Goal: Transaction & Acquisition: Purchase product/service

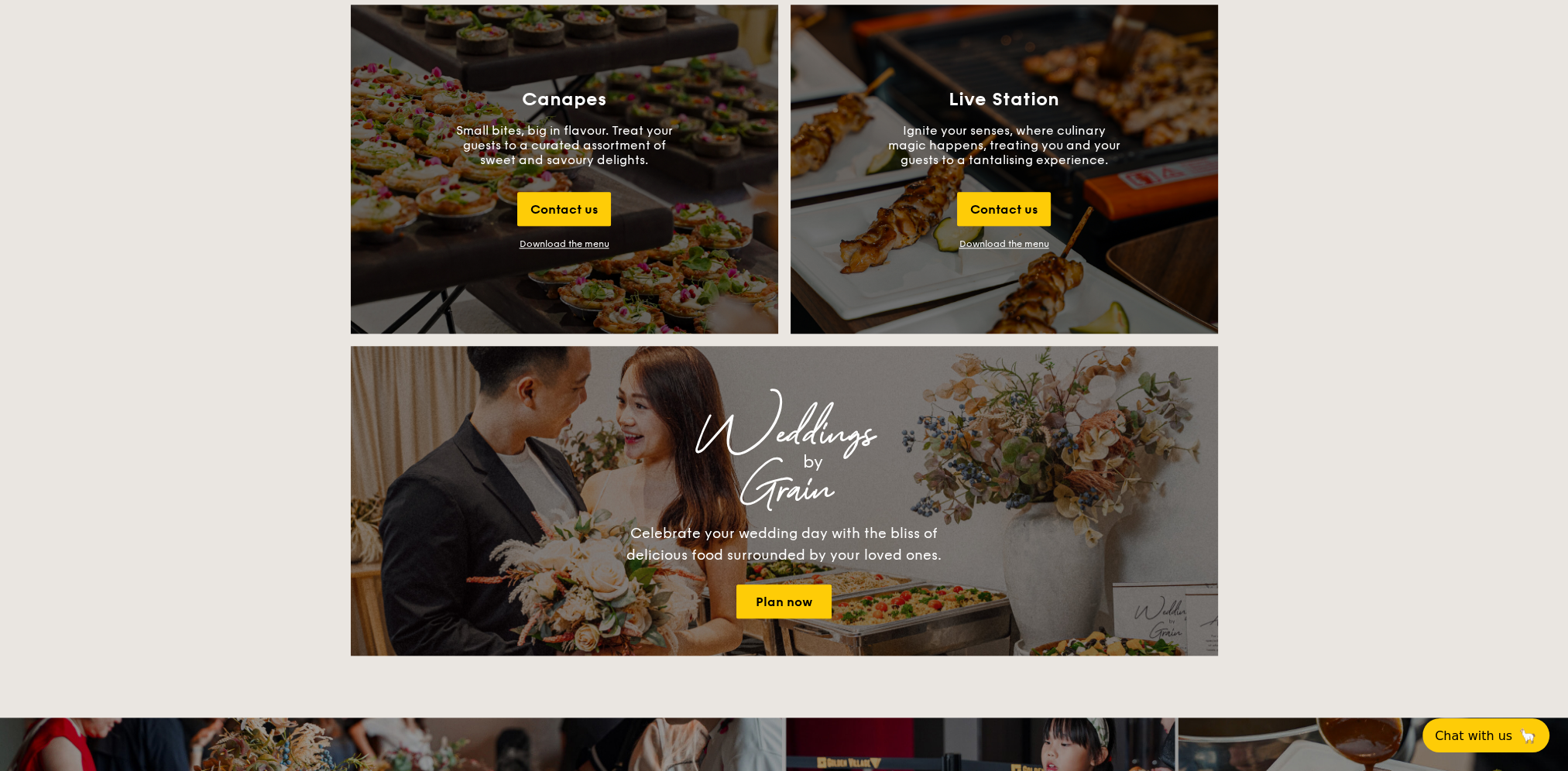
scroll to position [1781, 0]
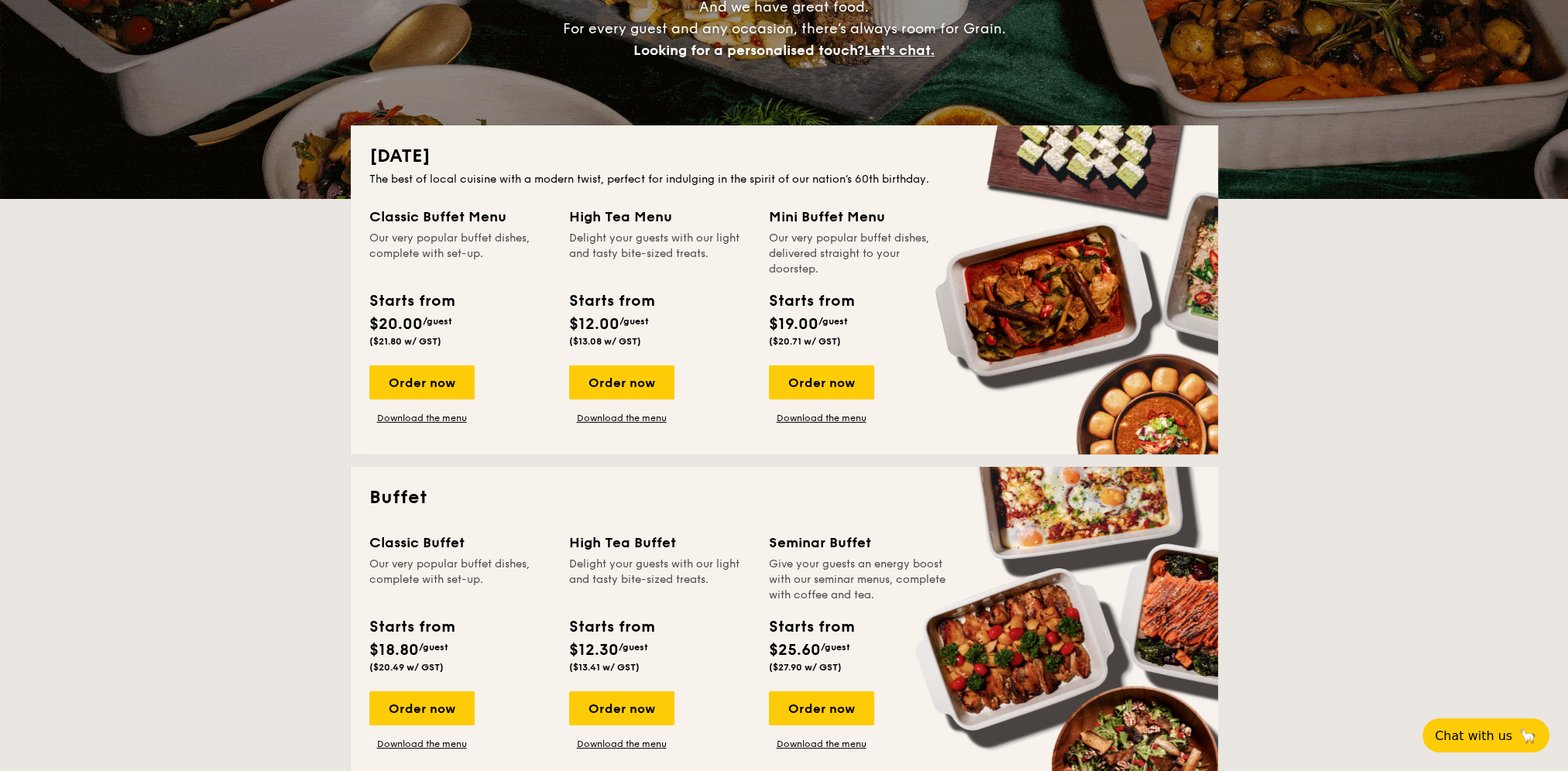
scroll to position [310, 0]
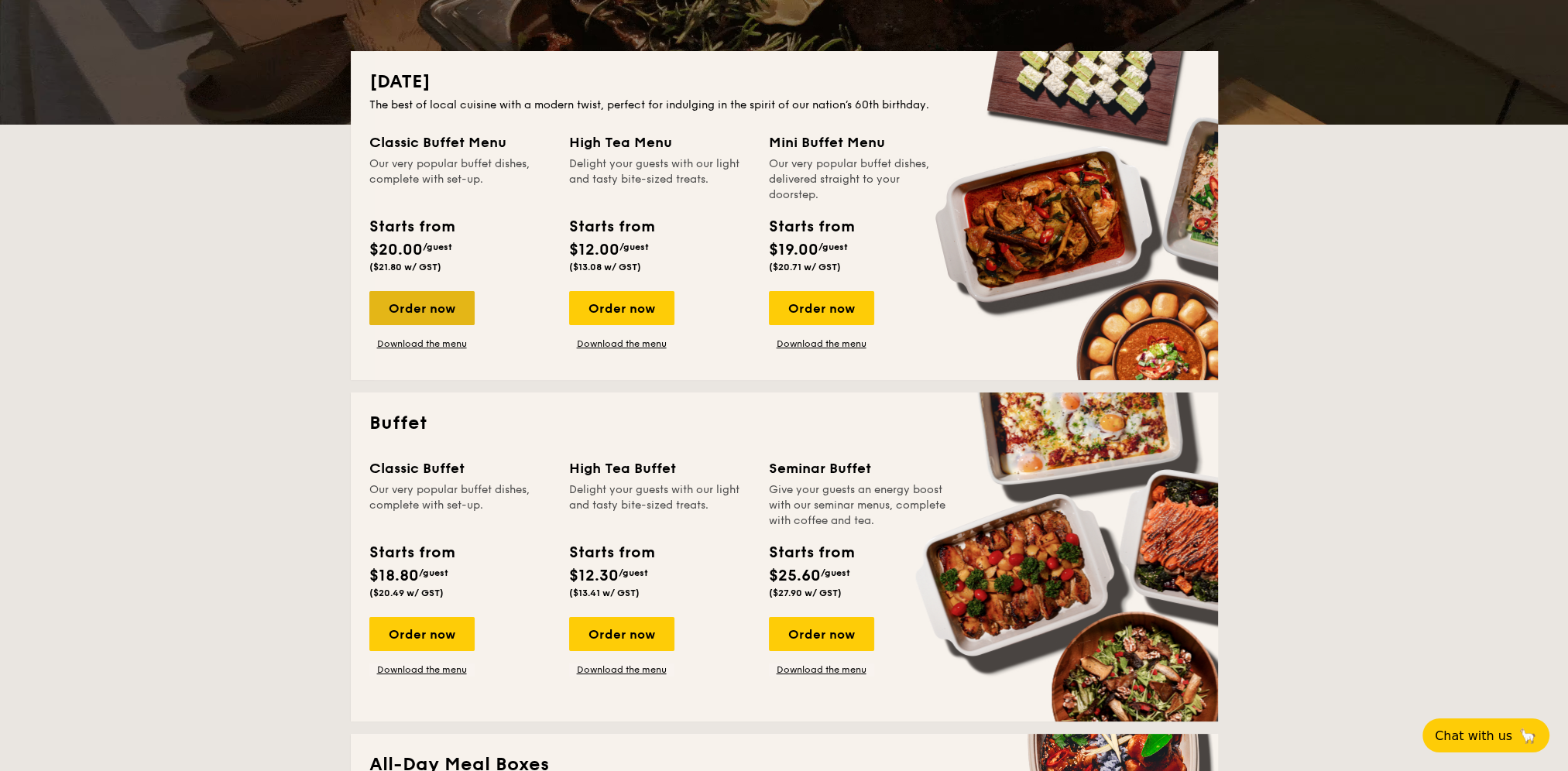
click at [421, 314] on div "Order now" at bounding box center [422, 308] width 105 height 34
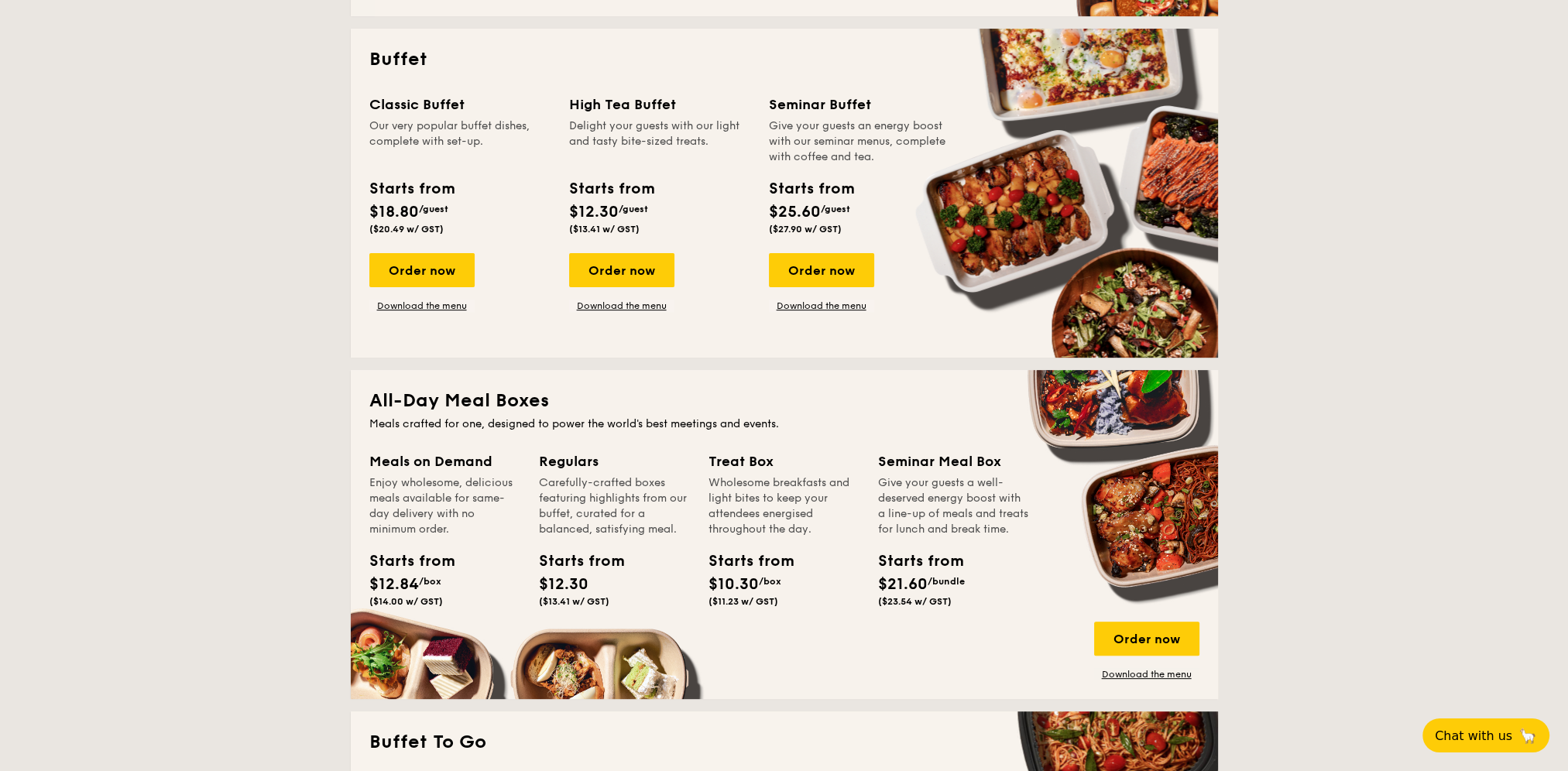
scroll to position [697, 0]
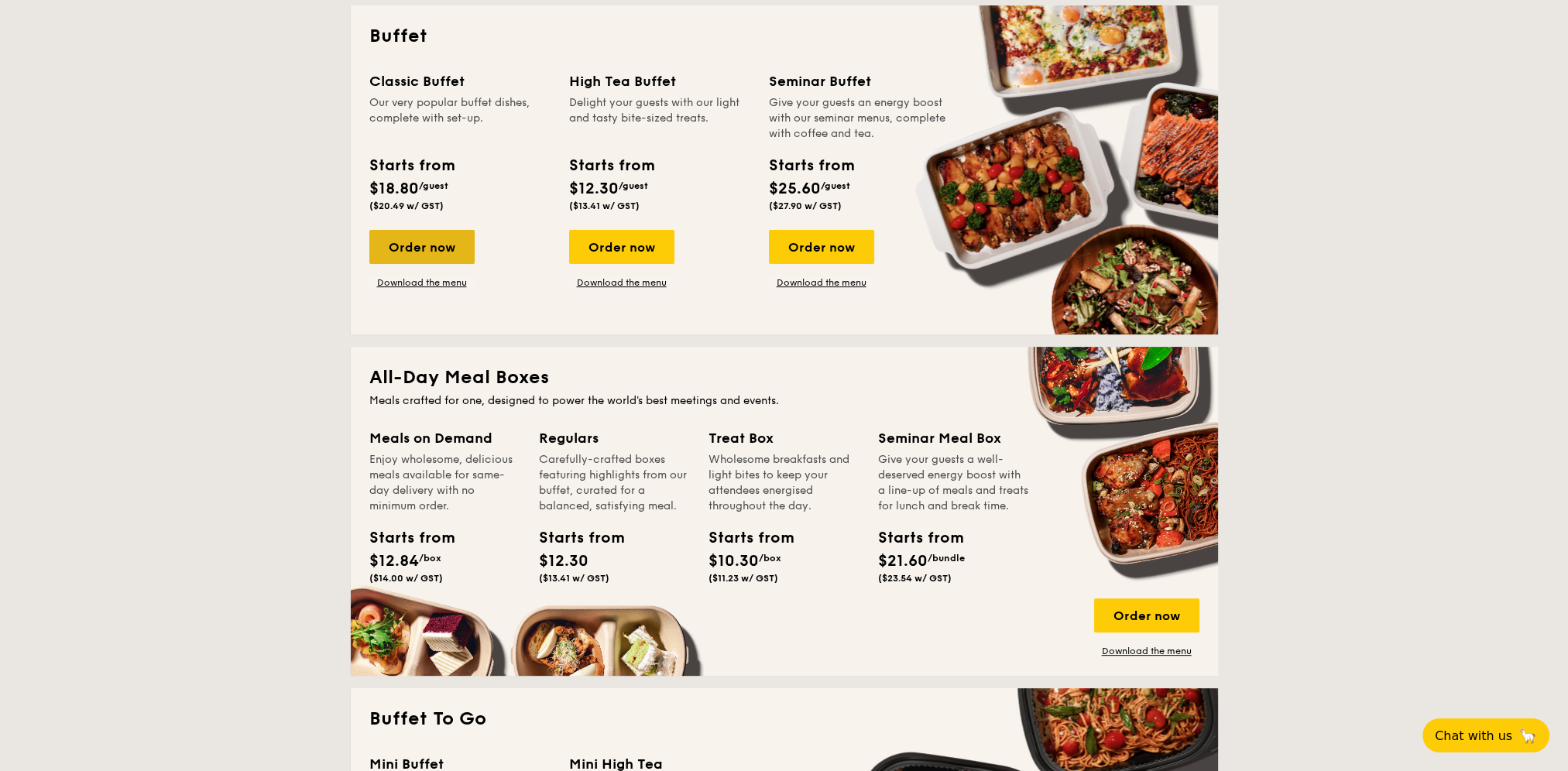
click at [403, 246] on div "Order now" at bounding box center [422, 247] width 105 height 34
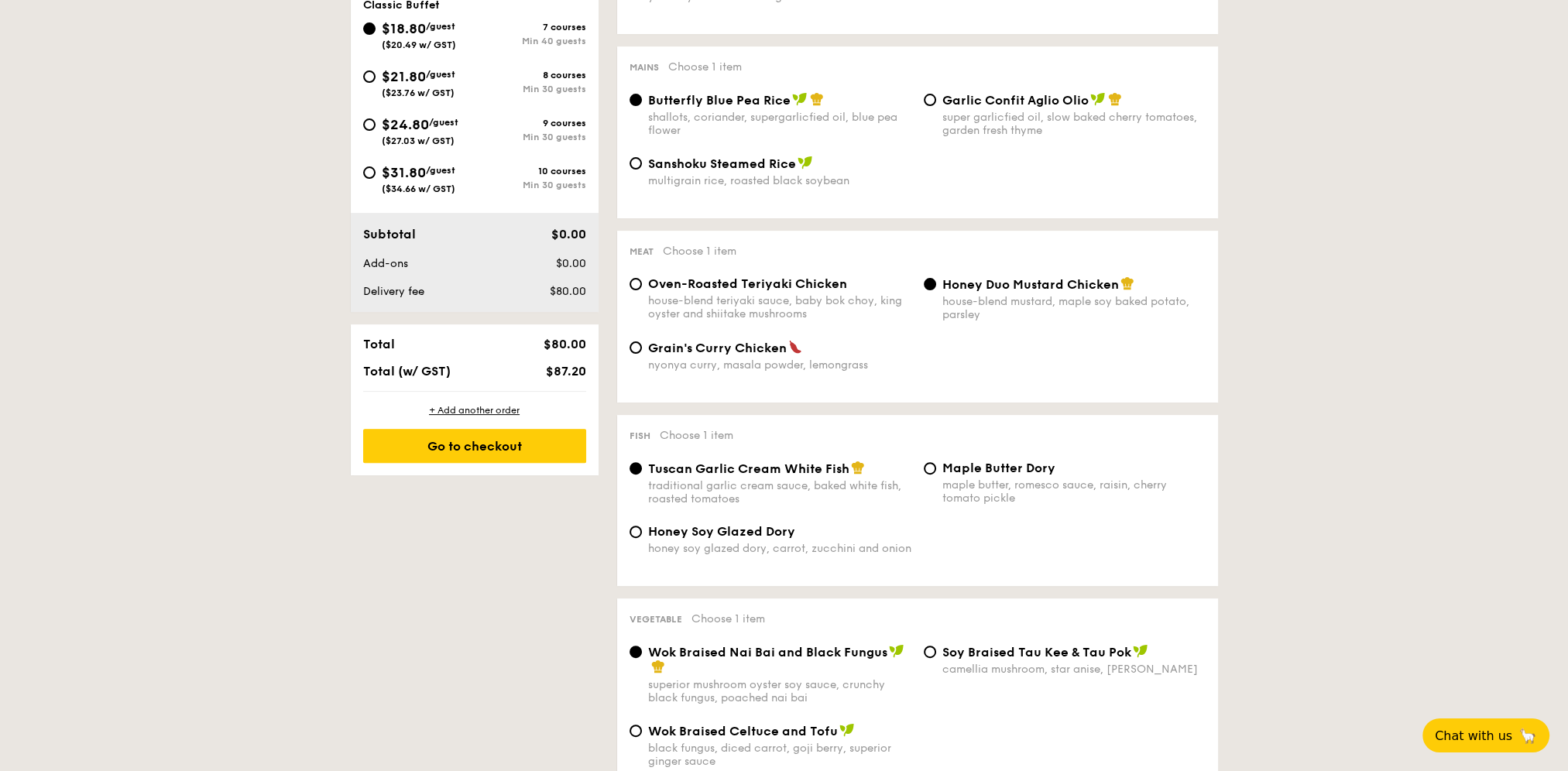
scroll to position [387, 0]
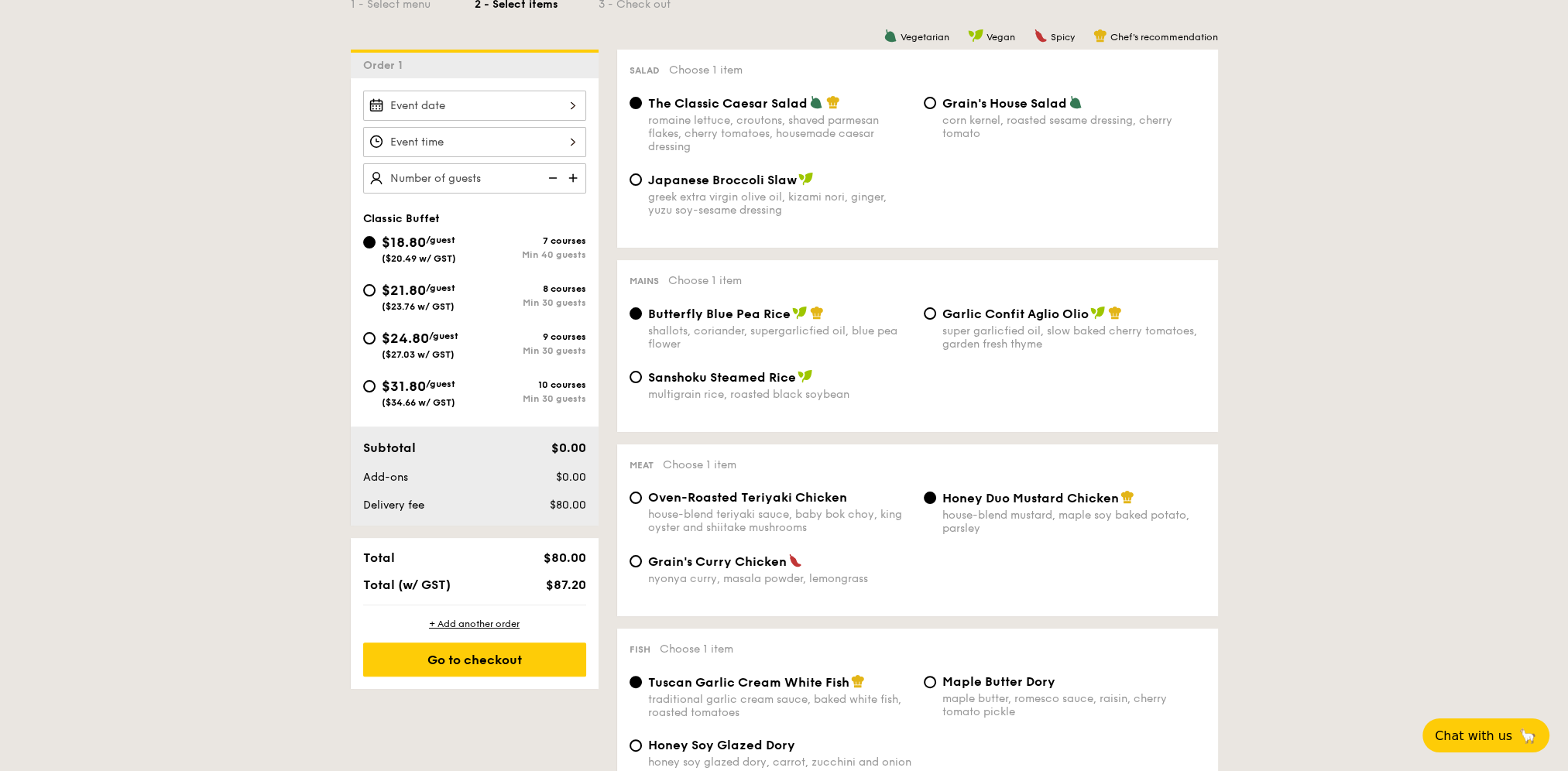
click at [376, 288] on div "$21.80 /guest ($23.76 w/ GST)" at bounding box center [418, 296] width 112 height 32
click at [375, 288] on input "$21.80 /guest ($23.76 w/ GST) 8 courses Min 30 guests" at bounding box center [369, 290] width 13 height 13
radio input "true"
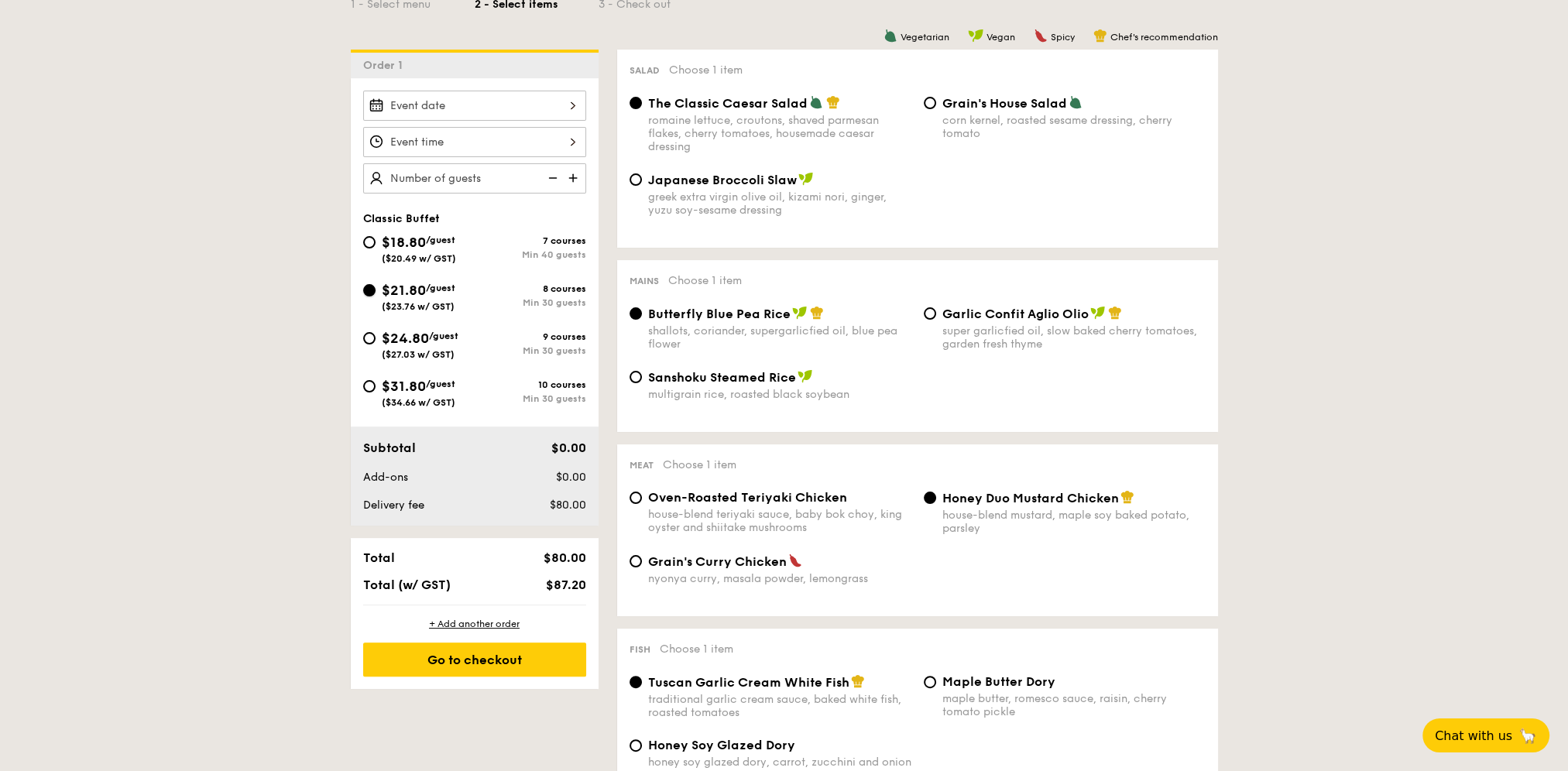
radio input "true"
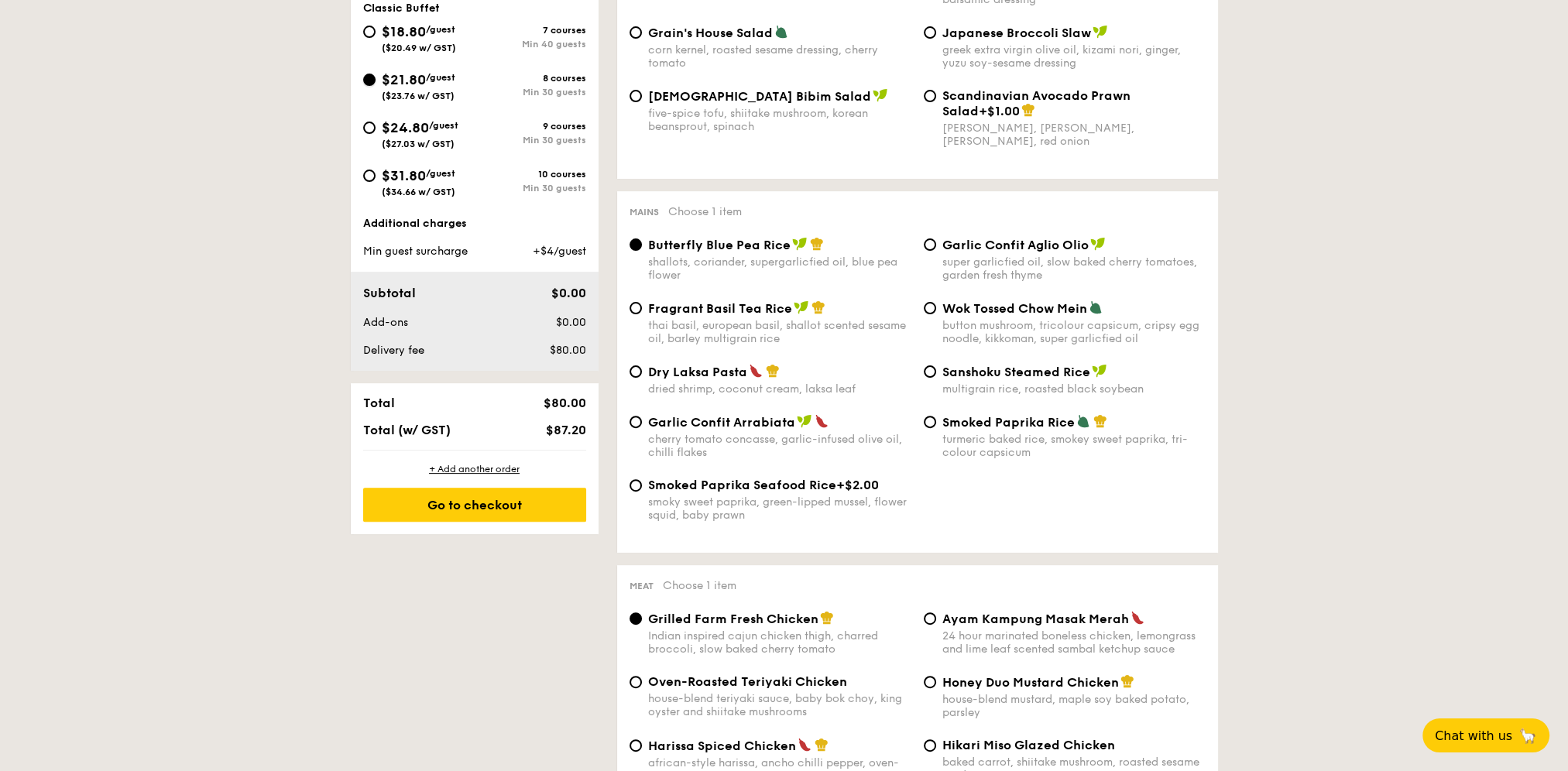
scroll to position [619, 0]
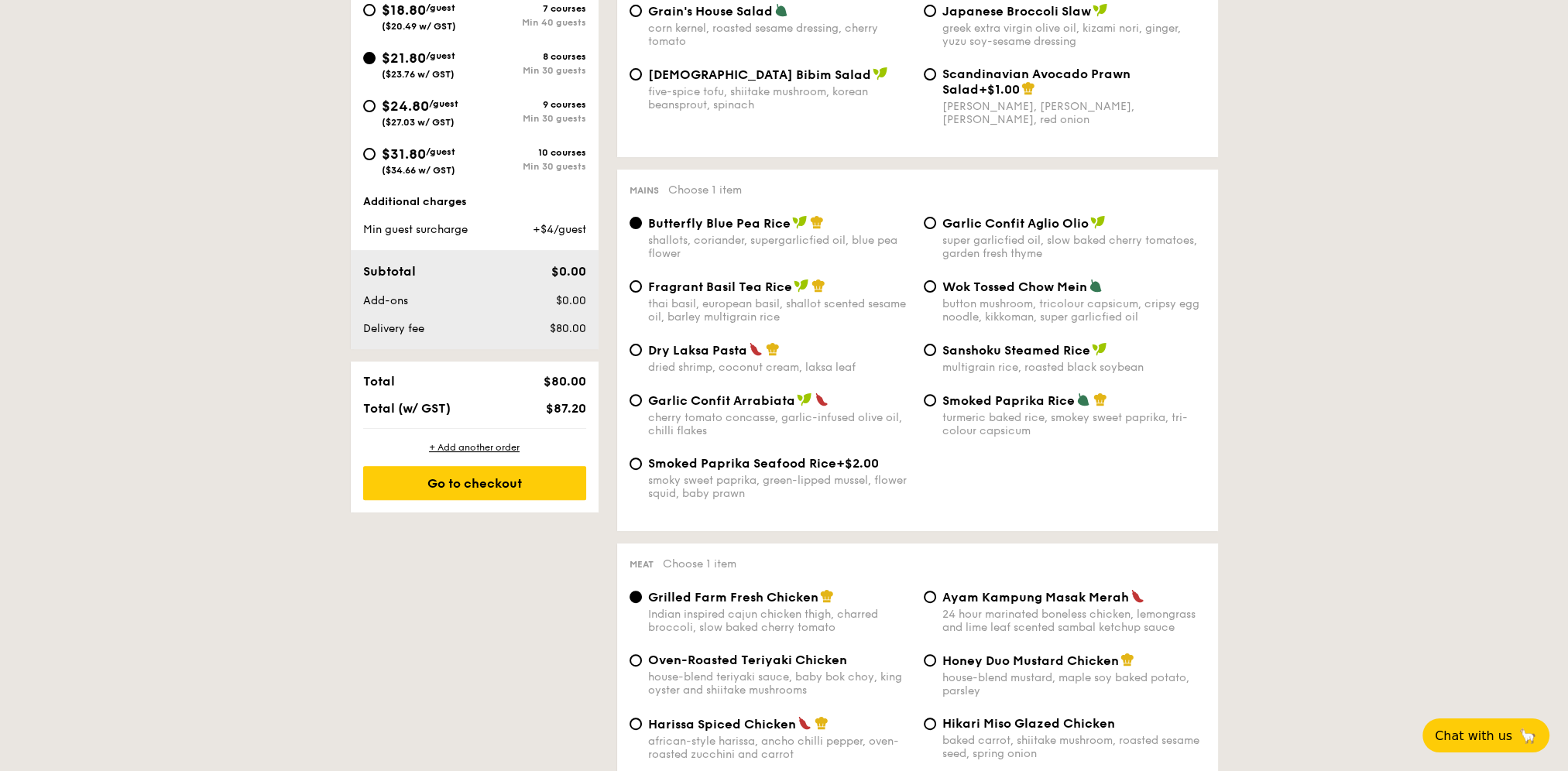
click at [650, 292] on span "Fragrant Basil Tea Rice" at bounding box center [720, 287] width 144 height 14
click at [642, 292] on input "Fragrant Basil Tea Rice thai basil, european basil, shallot scented sesame oil,…" at bounding box center [636, 287] width 13 height 13
radio input "true"
click at [998, 230] on span "Garlic Confit Aglio Olio" at bounding box center [1016, 223] width 147 height 14
click at [936, 229] on input "Garlic Confit Aglio Olio super garlicfied oil, slow baked cherry tomatoes, gard…" at bounding box center [931, 223] width 13 height 13
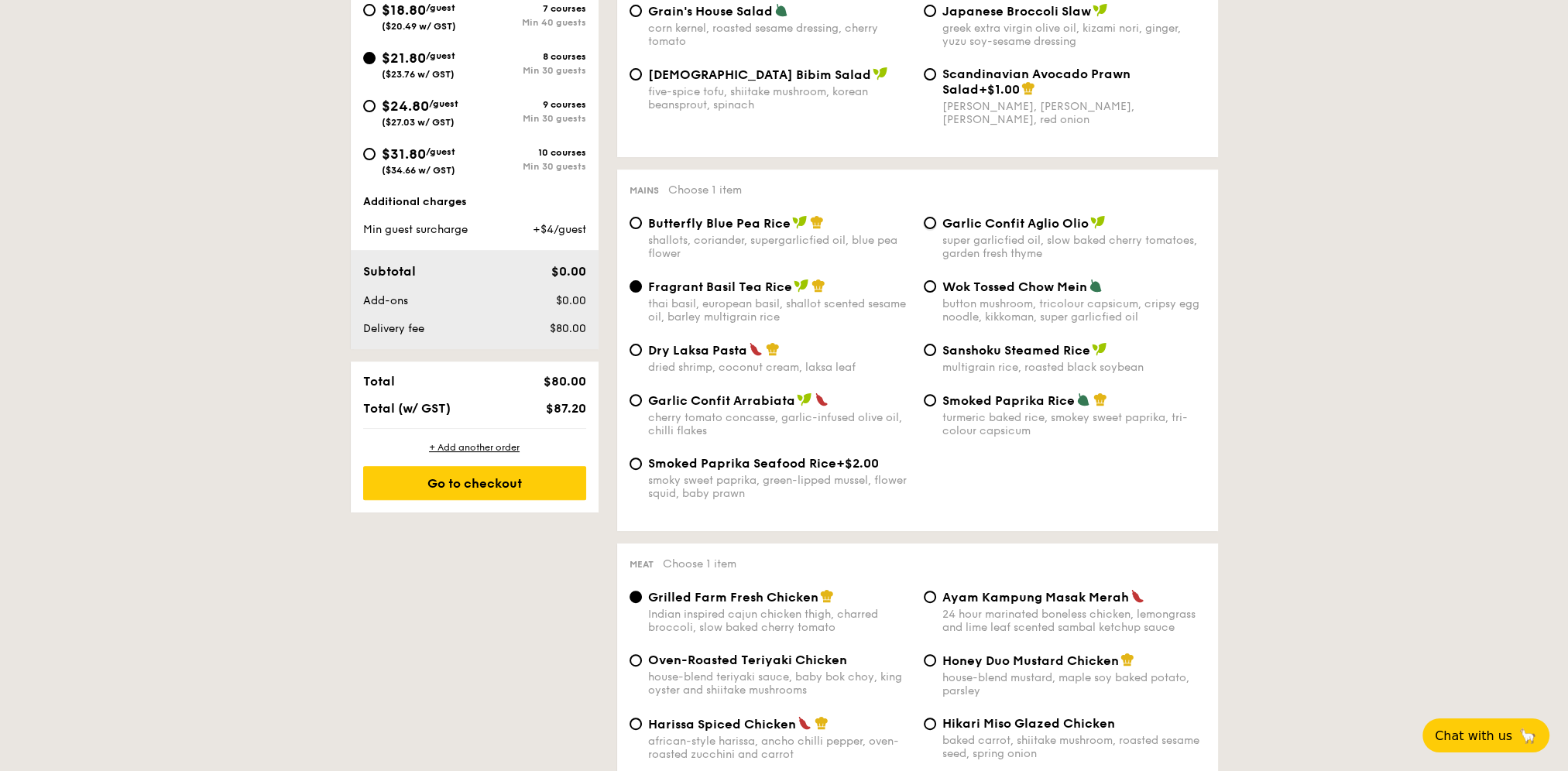
radio input "true"
click at [1019, 322] on div "button mushroom, tricolour capsicum, cripsy egg noodle, kikkoman, super garlicf…" at bounding box center [1074, 310] width 264 height 26
click at [936, 292] on input "Wok Tossed Chow Mein button mushroom, tricolour capsicum, cripsy egg noodle, ki…" at bounding box center [931, 287] width 13 height 13
radio input "true"
click at [714, 420] on div "cherry tomato concasse, garlic-infused olive oil, chilli flakes" at bounding box center [780, 423] width 264 height 26
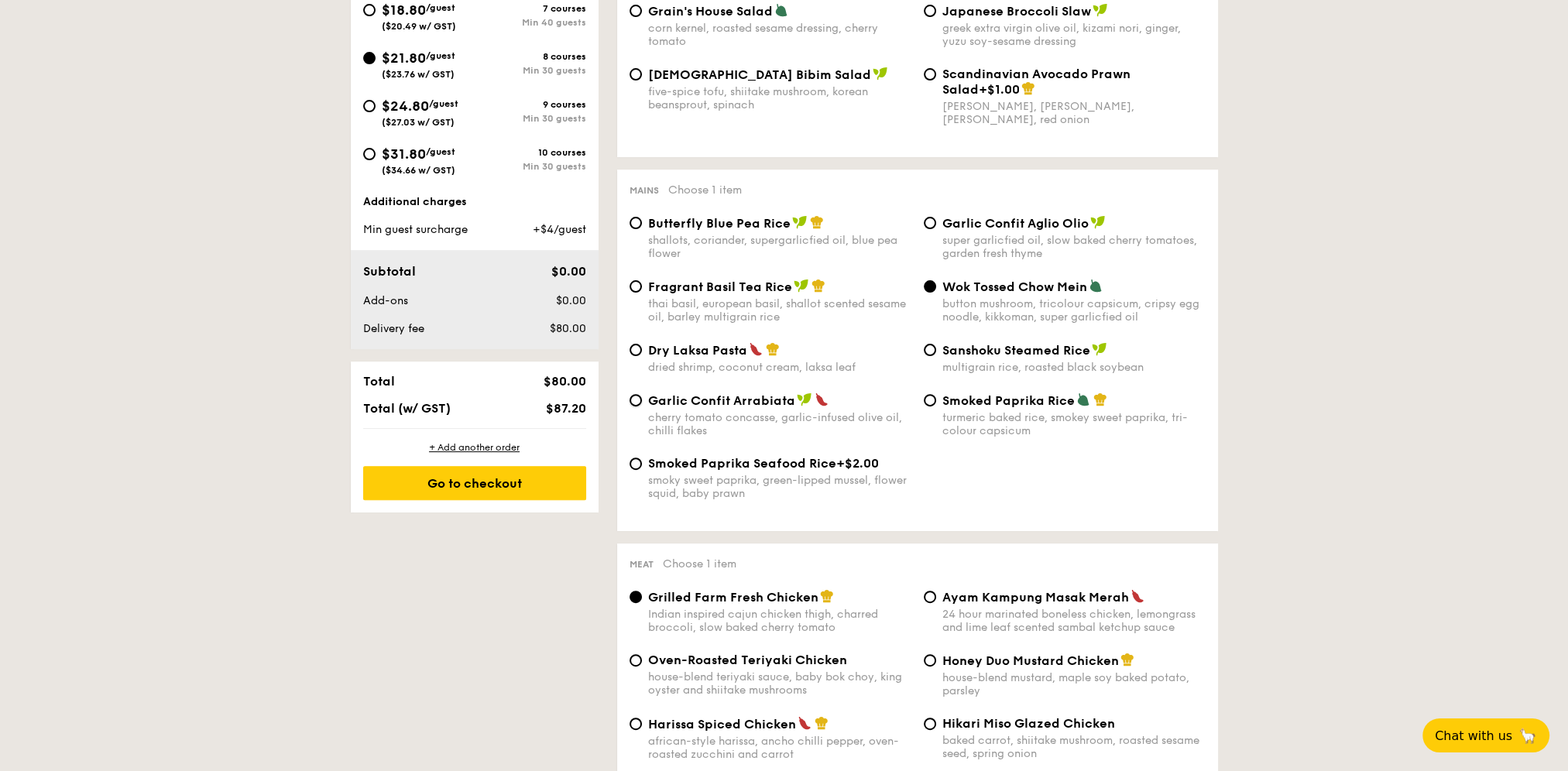
click at [642, 406] on input "Garlic Confit Arrabiata cherry tomato concasse, garlic-infused olive oil, chill…" at bounding box center [636, 400] width 13 height 13
radio input "true"
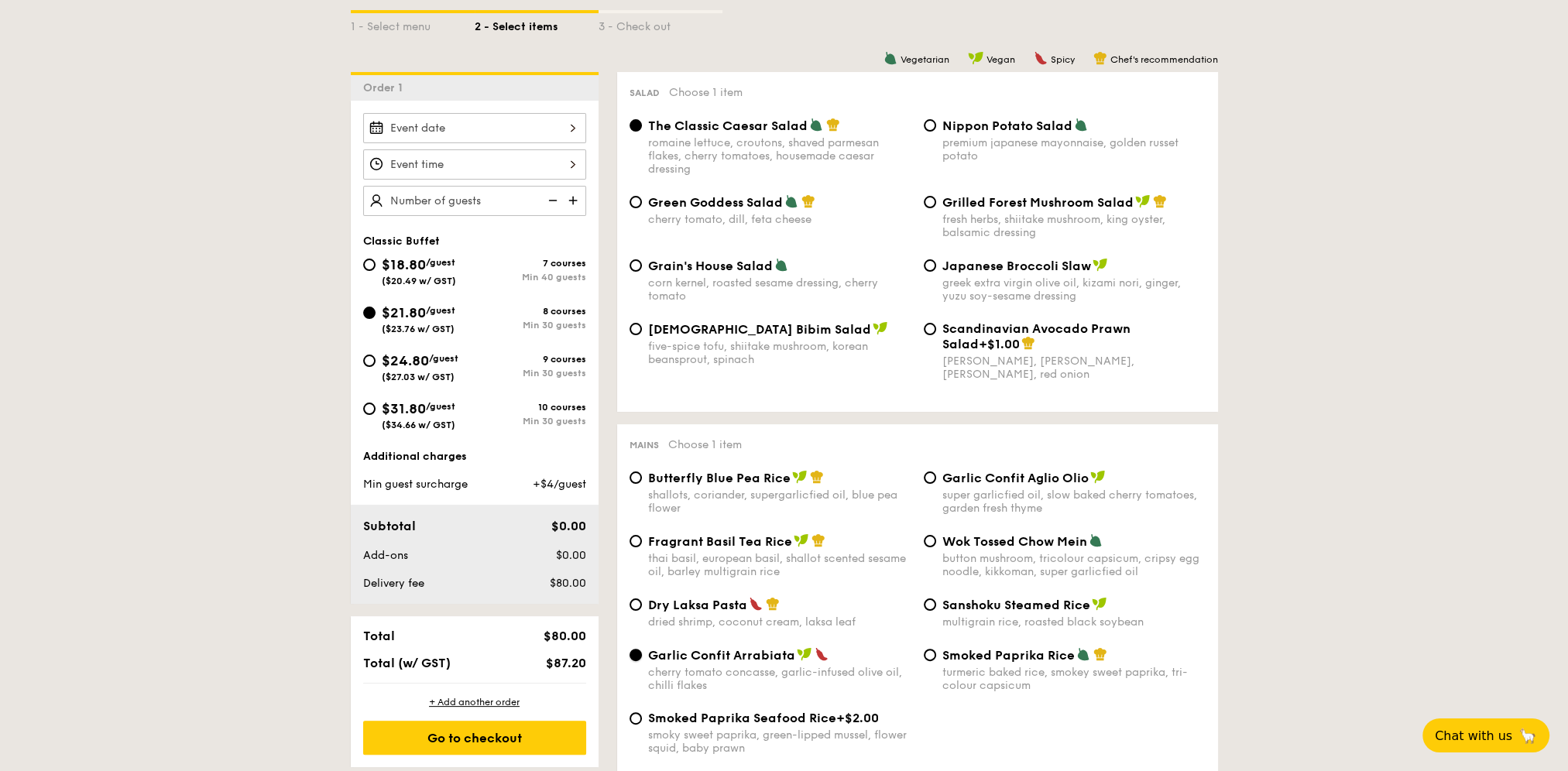
scroll to position [387, 0]
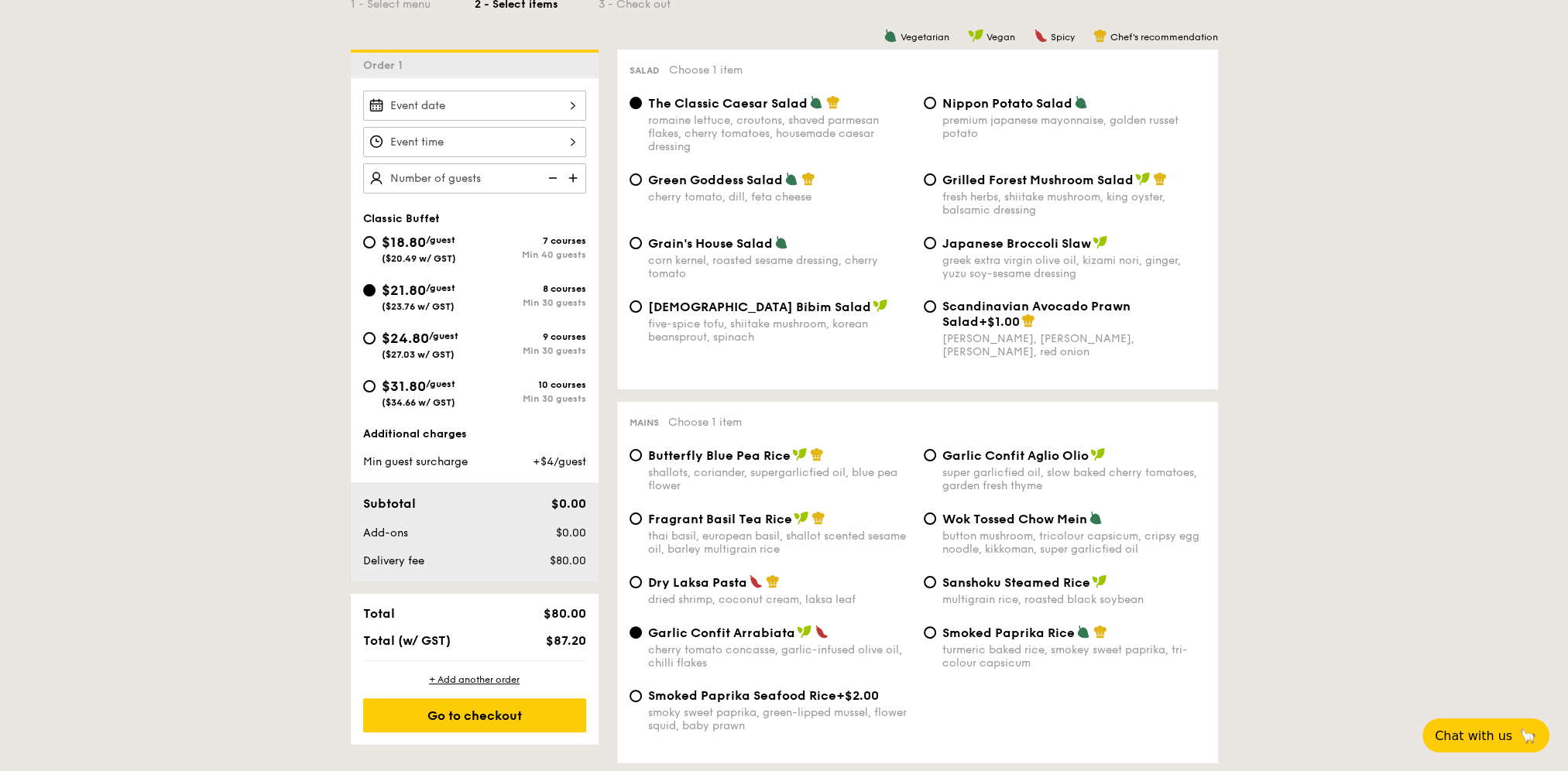
click at [665, 526] on span "Fragrant Basil Tea Rice" at bounding box center [720, 519] width 144 height 14
click at [642, 524] on input "Fragrant Basil Tea Rice thai basil, european basil, shallot scented sesame oil,…" at bounding box center [636, 519] width 13 height 13
radio input "true"
click at [1023, 600] on div "multigrain rice, roasted black soybean" at bounding box center [1074, 599] width 264 height 13
click at [936, 588] on input "Sanshoku Steamed Rice multigrain rice, roasted black soybean" at bounding box center [931, 582] width 13 height 13
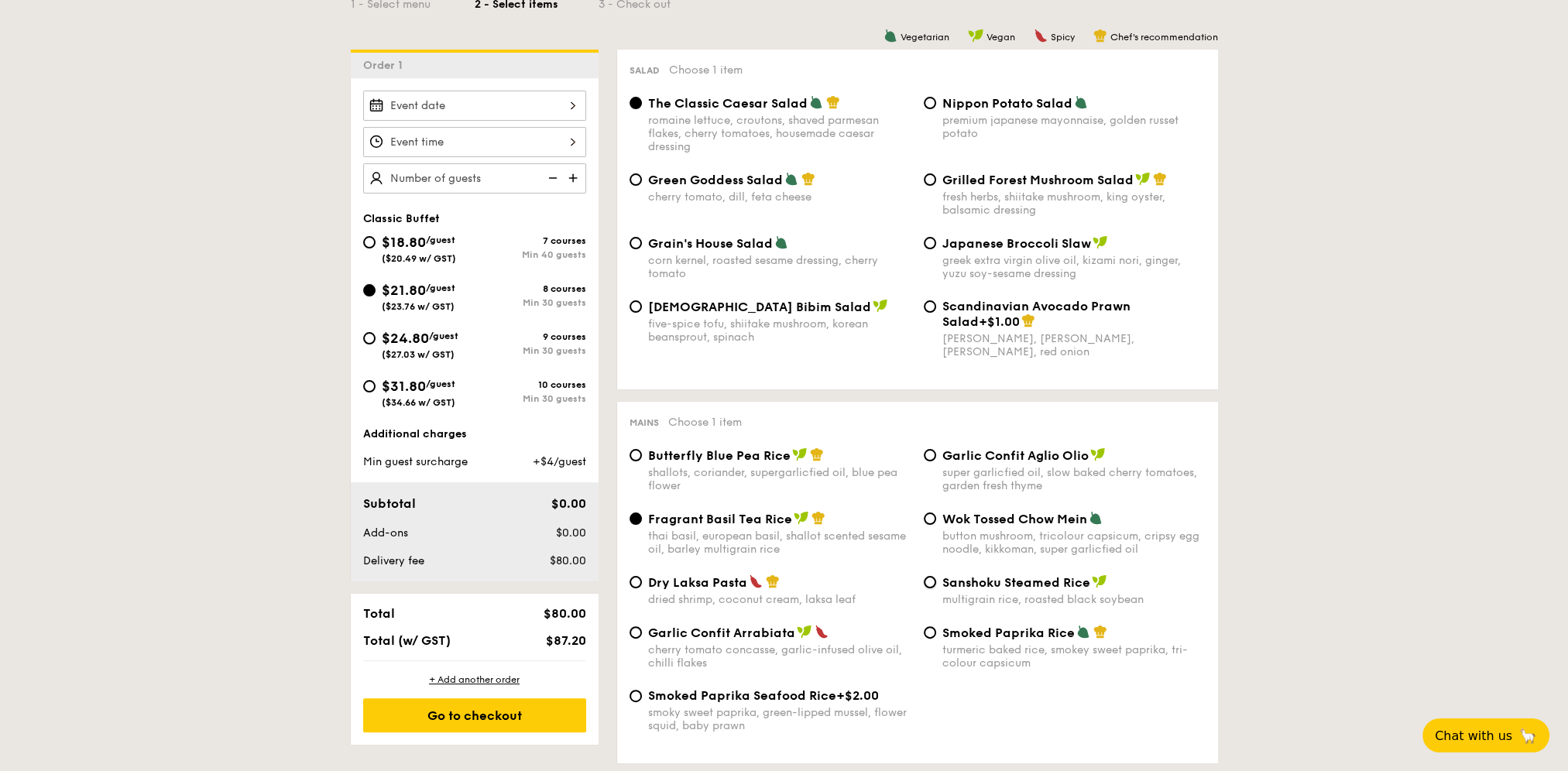
radio input "true"
click at [1006, 536] on div "button mushroom, tricolour capsicum, cripsy egg noodle, kikkoman, super garlicf…" at bounding box center [1074, 542] width 264 height 26
click at [936, 524] on input "Wok Tossed Chow Mein button mushroom, tricolour capsicum, cripsy egg noodle, ki…" at bounding box center [931, 519] width 13 height 13
radio input "true"
click at [991, 669] on div "turmeric baked rice, smokey sweet paprika, tri-colour capsicum" at bounding box center [1074, 656] width 264 height 26
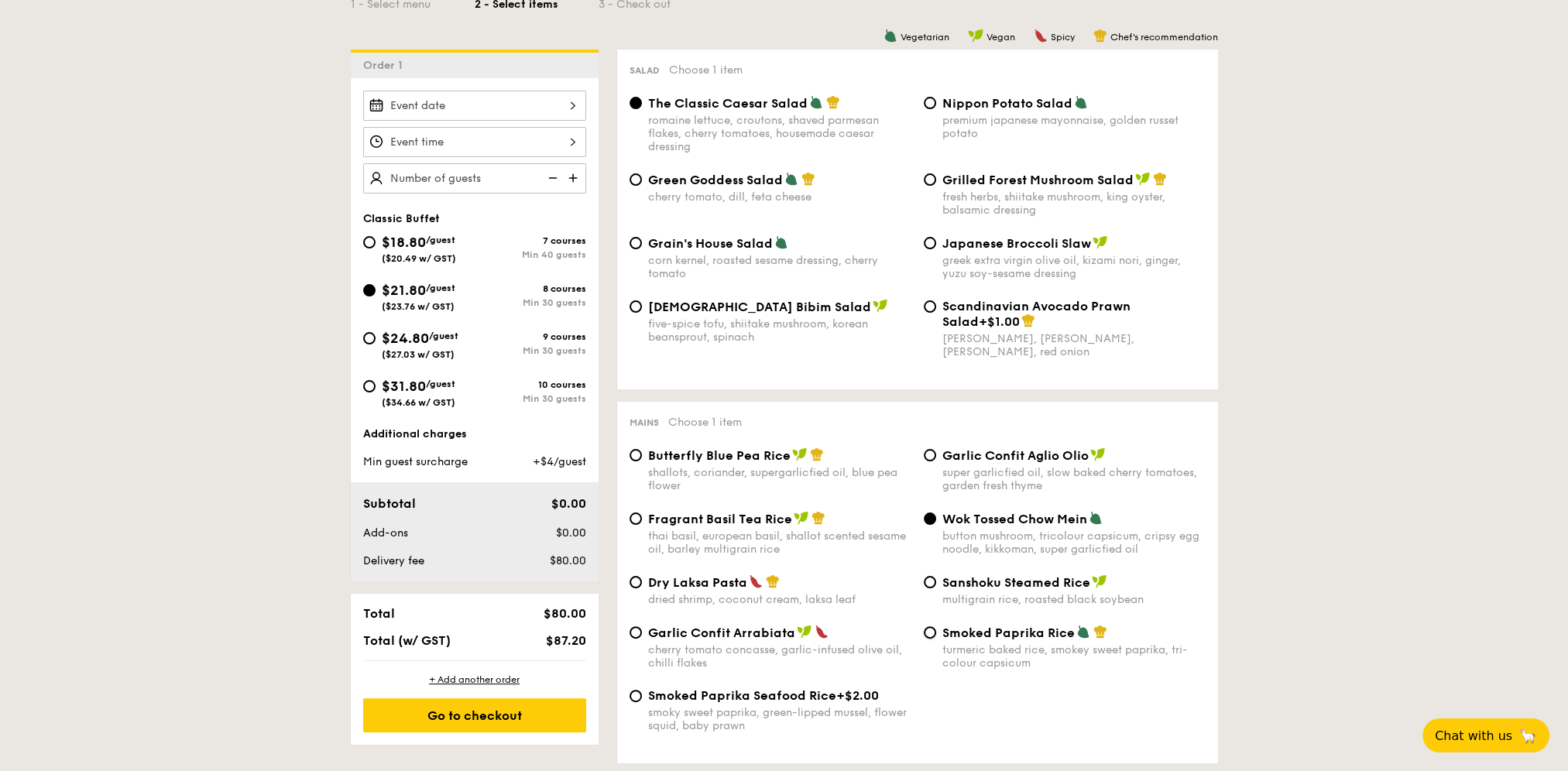
click at [936, 639] on input "Smoked Paprika Rice turmeric baked [PERSON_NAME] sweet paprika, tri-colour caps…" at bounding box center [931, 633] width 13 height 13
radio input "true"
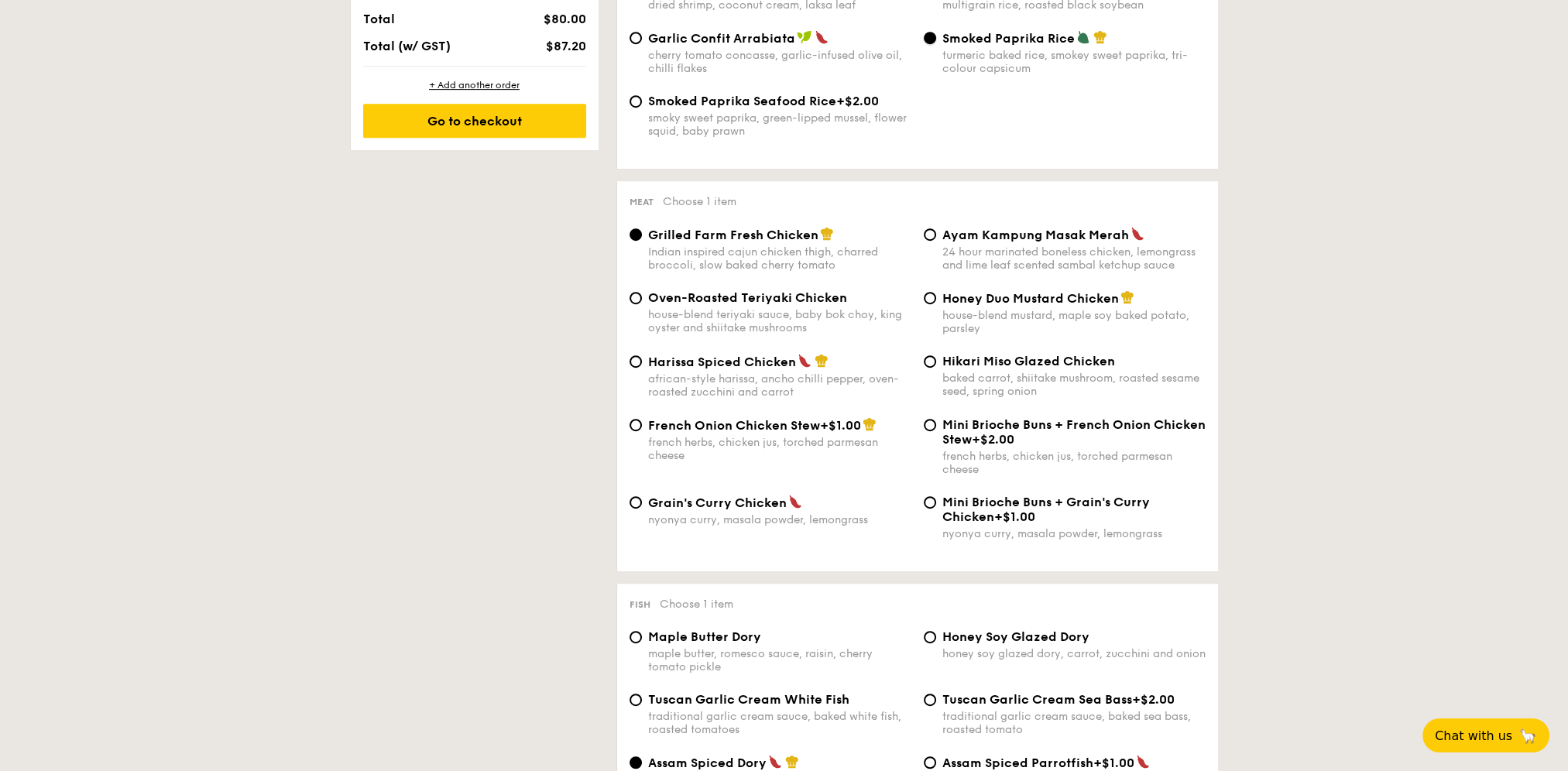
scroll to position [1006, 0]
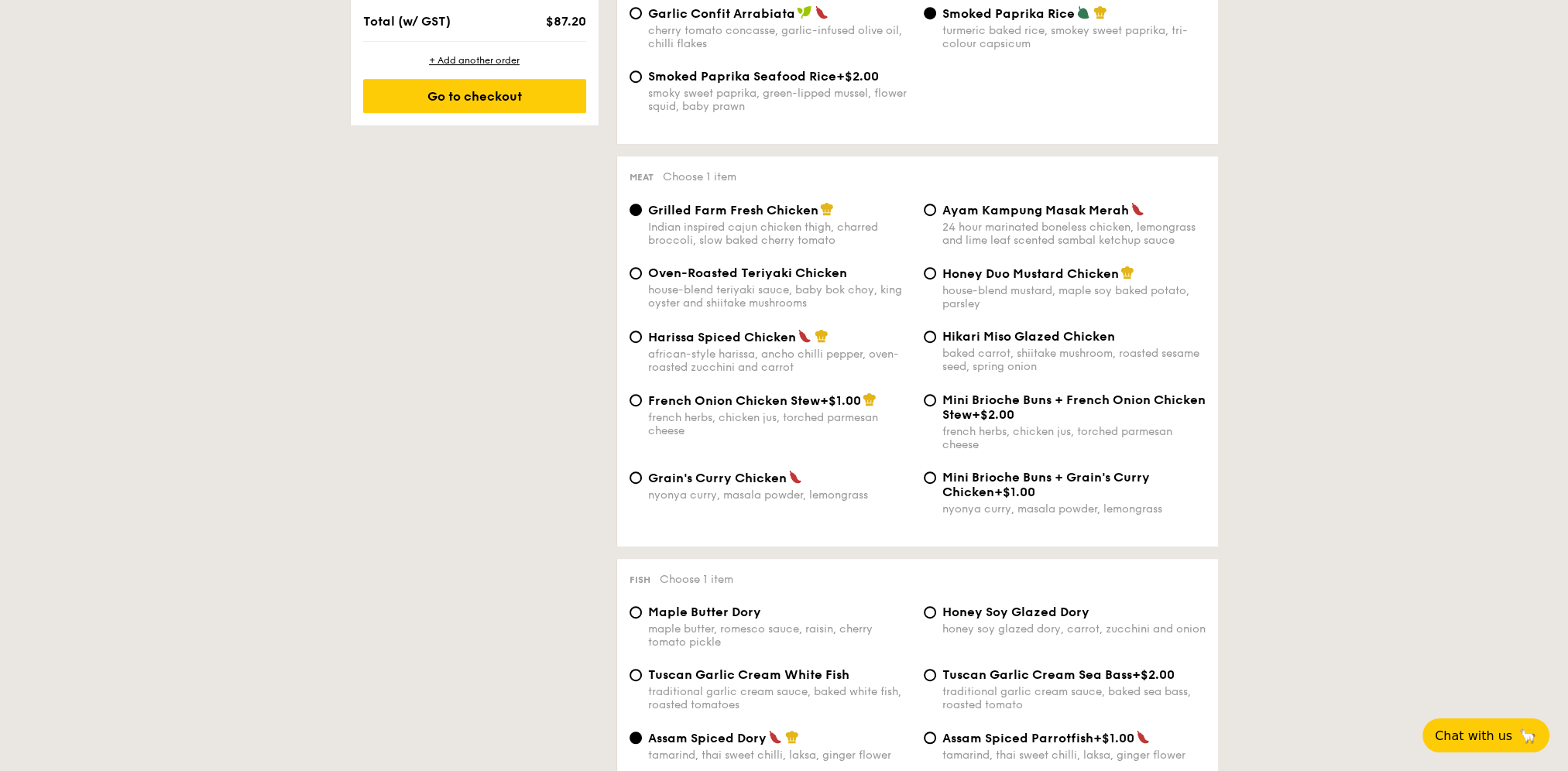
click at [684, 356] on div "Harissa Spiced Chicken african-style harissa, ancho chilli pepper, oven-roasted…" at bounding box center [780, 351] width 264 height 45
click at [642, 343] on input "Harissa Spiced Chicken african-style harissa, ancho chilli pepper, oven-roasted…" at bounding box center [636, 337] width 13 height 13
radio input "true"
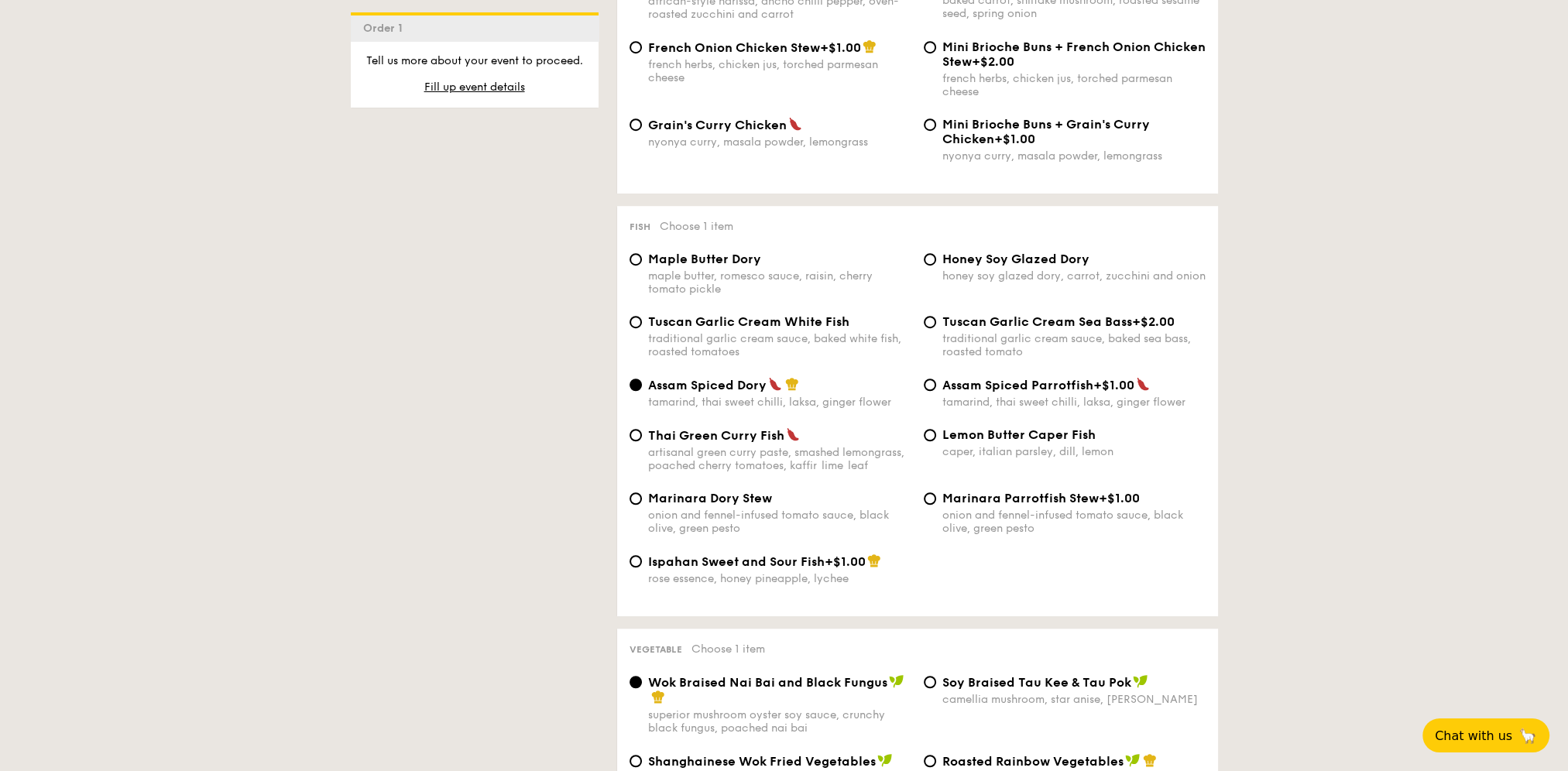
scroll to position [1393, 0]
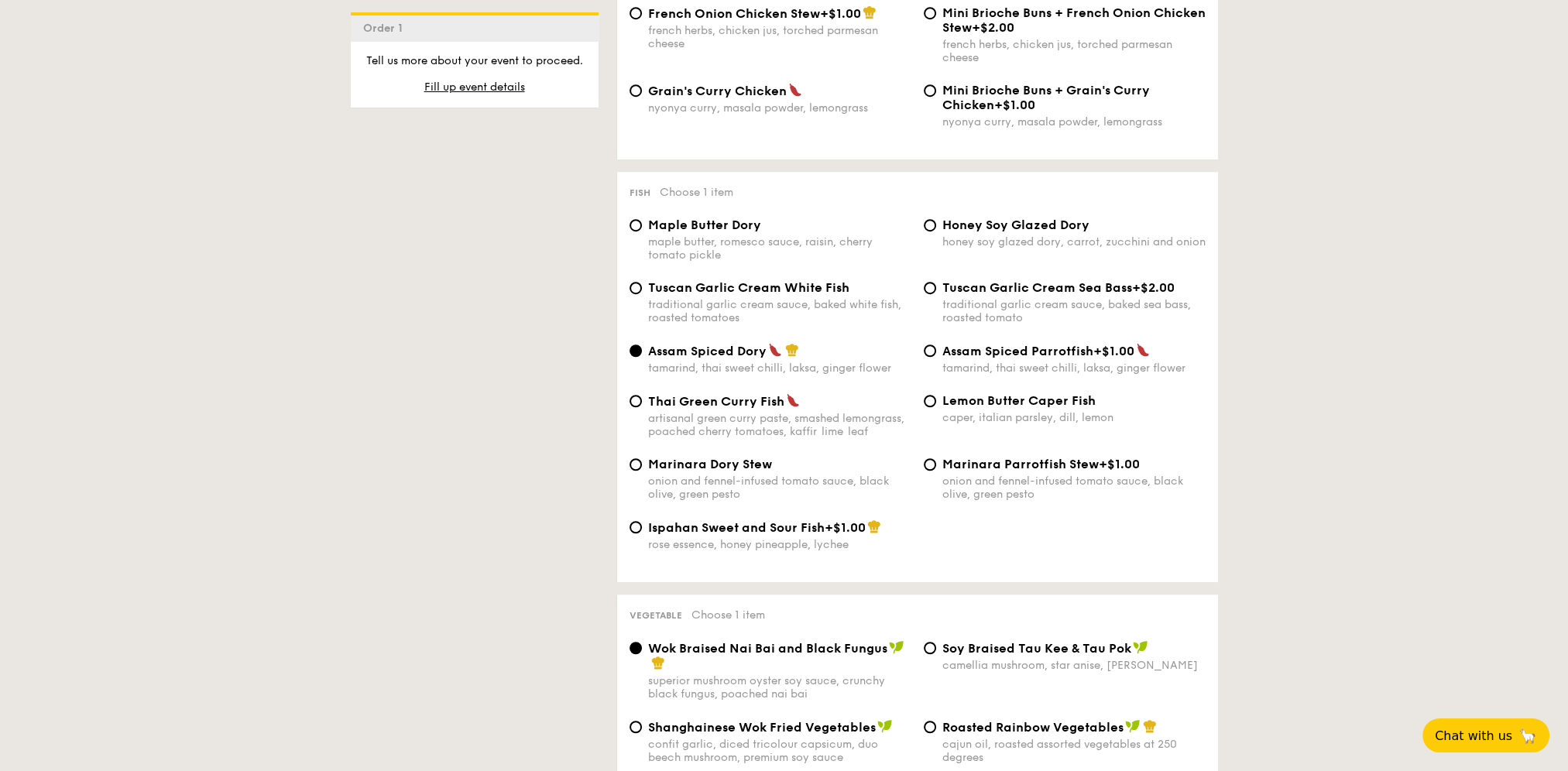
click at [697, 295] on span "Tuscan Garlic Cream White Fish" at bounding box center [748, 288] width 201 height 14
click at [642, 294] on input "Tuscan Garlic Cream White Fish traditional garlic cream sauce, baked white fish…" at bounding box center [636, 288] width 13 height 13
radio input "true"
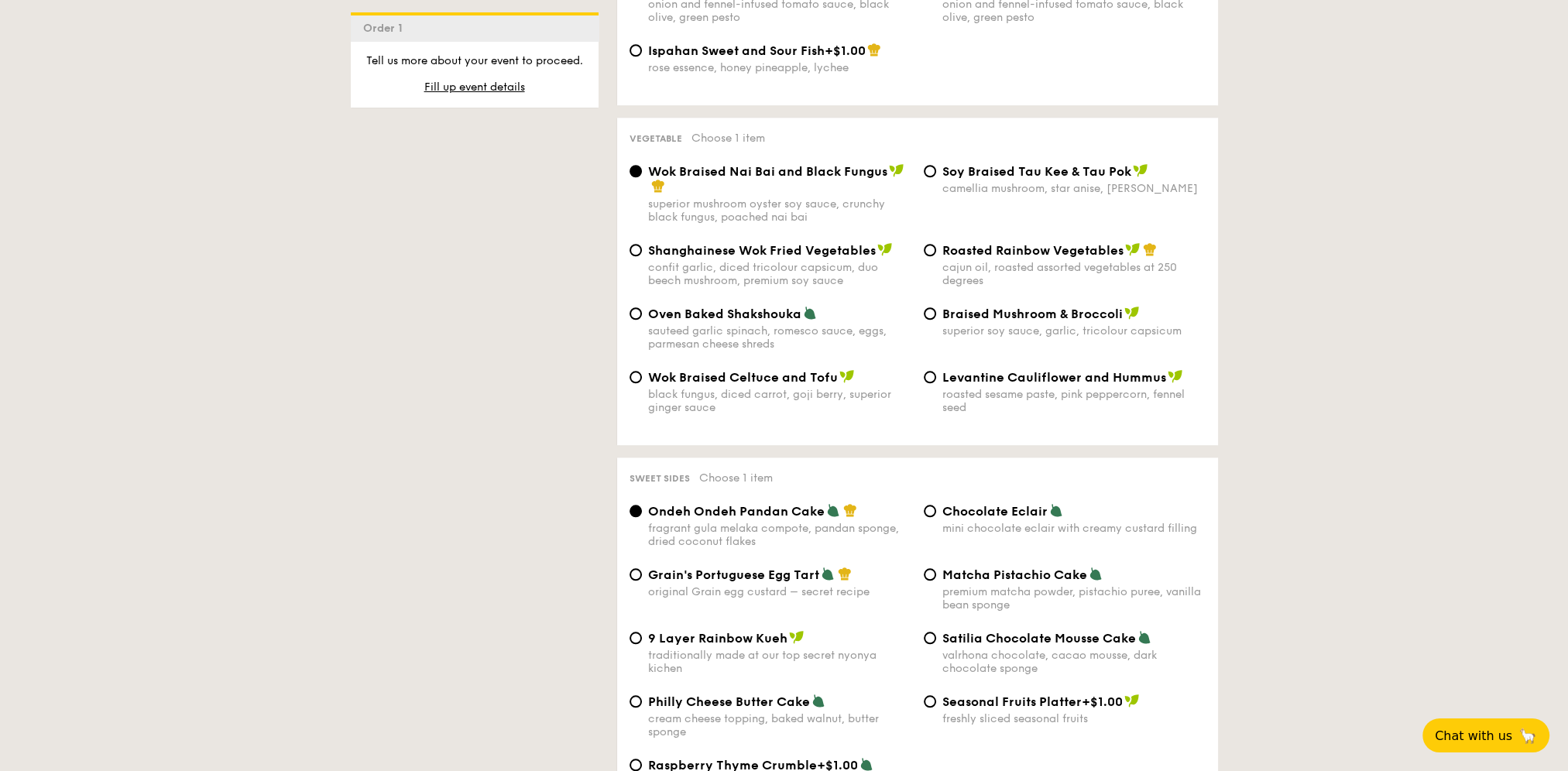
scroll to position [1935, 0]
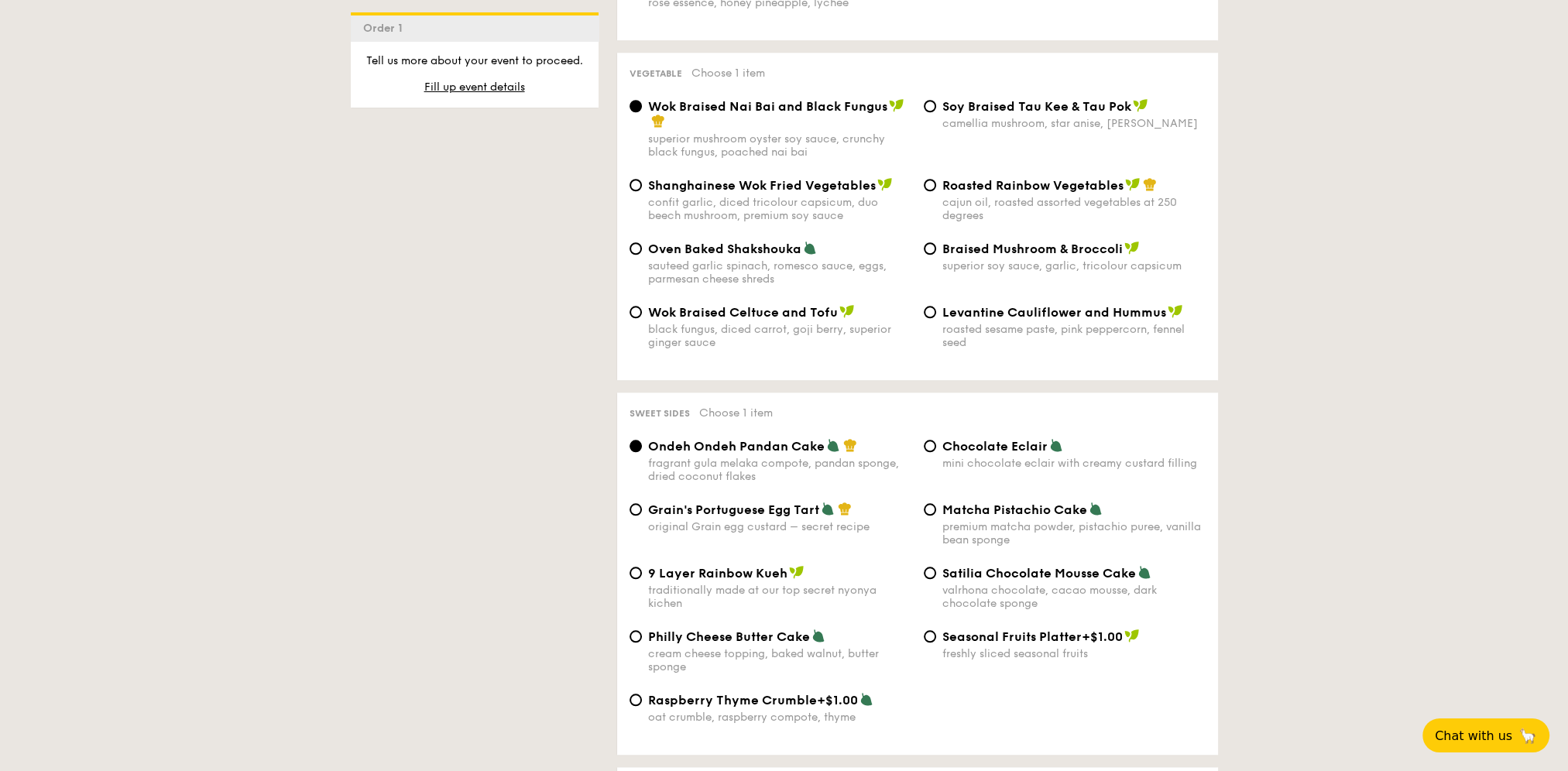
click at [1050, 256] on span "Braised Mushroom & Broccoli" at bounding box center [1033, 248] width 181 height 14
click at [936, 255] on input "Braised Mushroom & Broccoli superior soy sauce, garlic, tricolour capsicum" at bounding box center [931, 248] width 13 height 13
radio input "true"
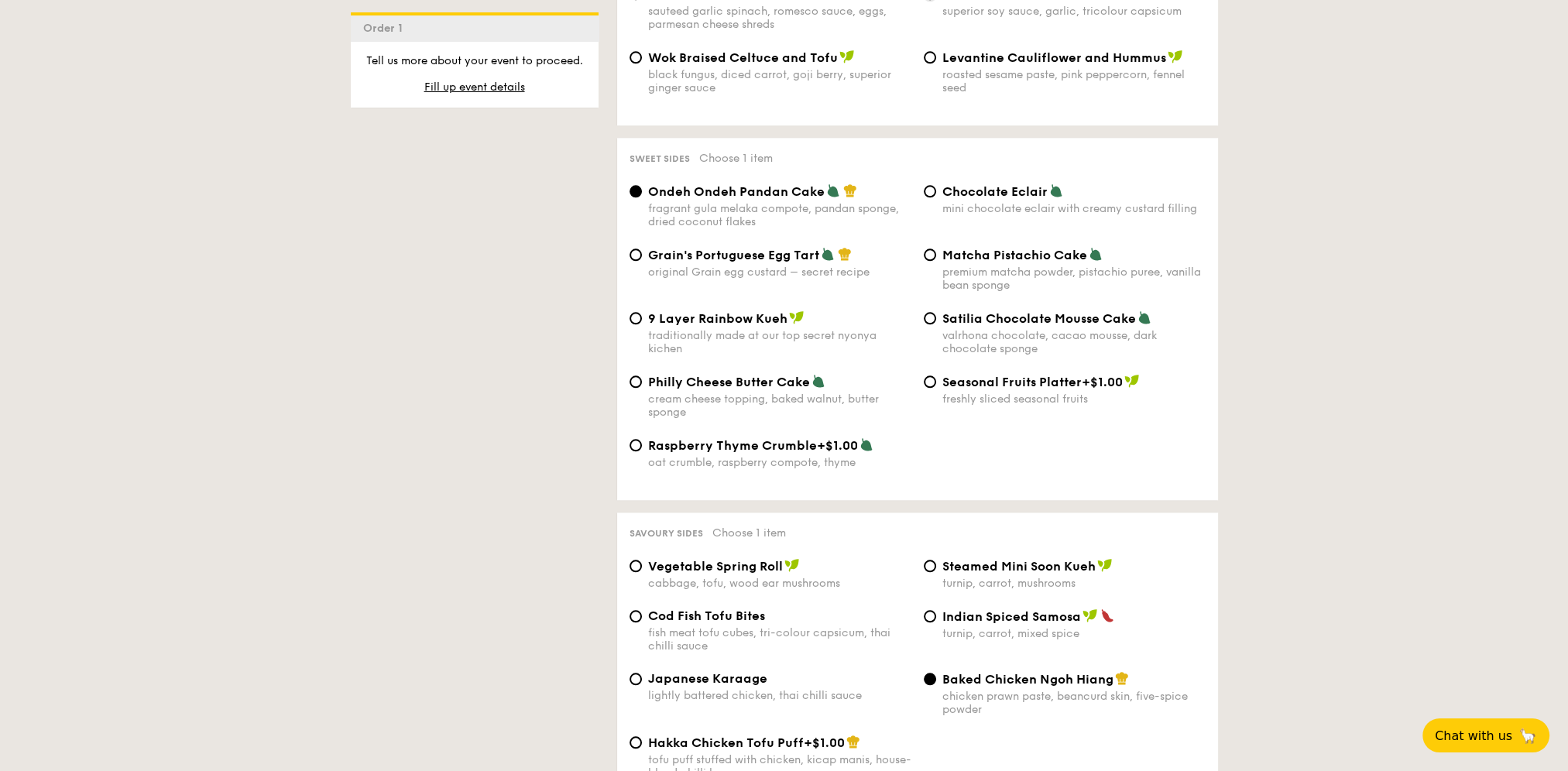
scroll to position [2244, 0]
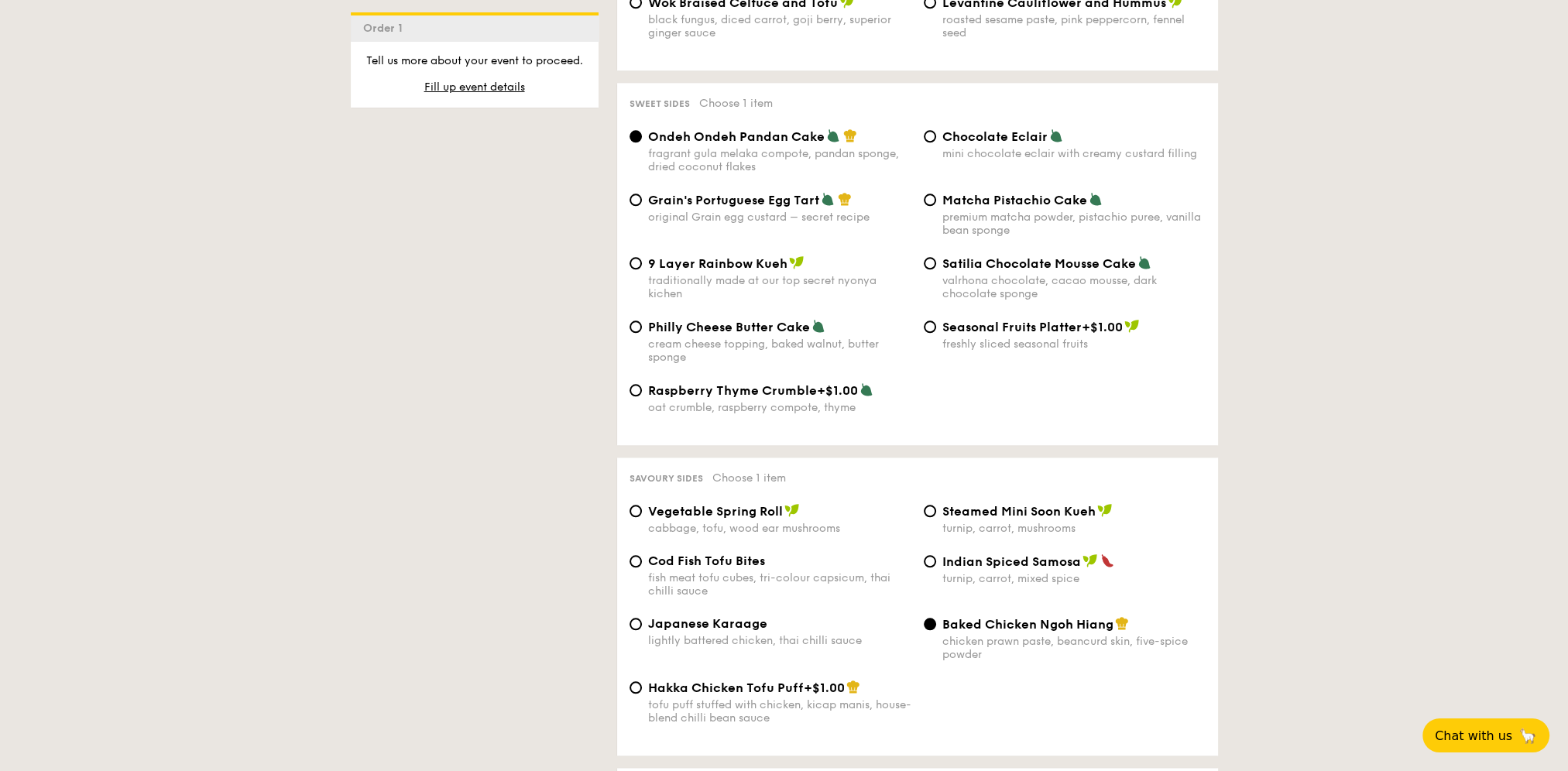
drag, startPoint x: 991, startPoint y: 293, endPoint x: 1025, endPoint y: 356, distance: 71.6
click at [993, 271] on span "Satilia Chocolate Mousse Cake" at bounding box center [1039, 264] width 194 height 14
click at [936, 269] on input "Satilia Chocolate Mousse Cake valrhona chocolate, cacao mousse, dark chocolate …" at bounding box center [931, 264] width 13 height 13
radio input "true"
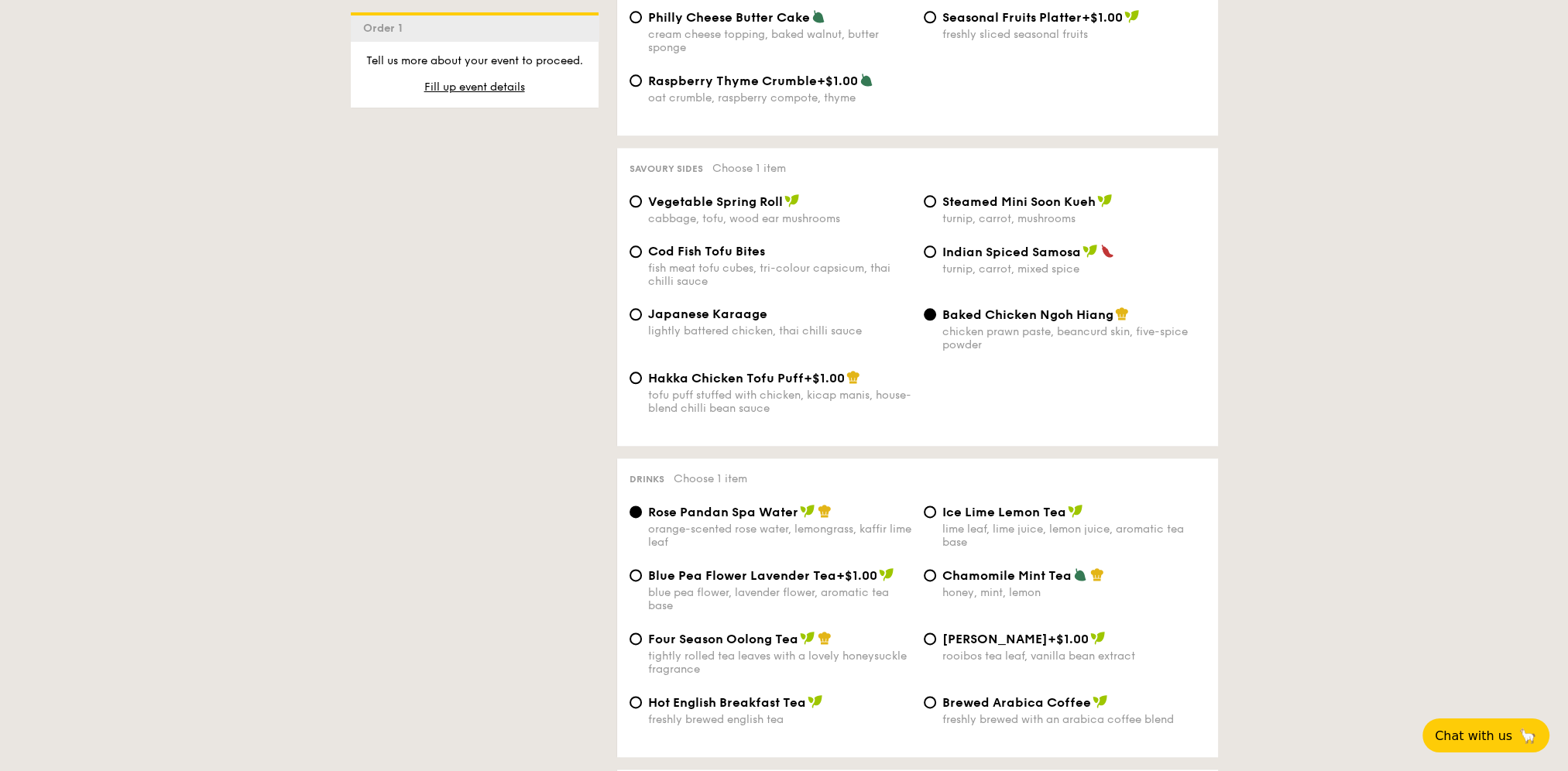
scroll to position [2554, 0]
click at [721, 209] on span "Vegetable Spring Roll" at bounding box center [715, 201] width 135 height 14
click at [642, 207] on input "Vegetable Spring Roll cabbage, tofu, wood ear mushrooms" at bounding box center [636, 201] width 13 height 13
radio input "true"
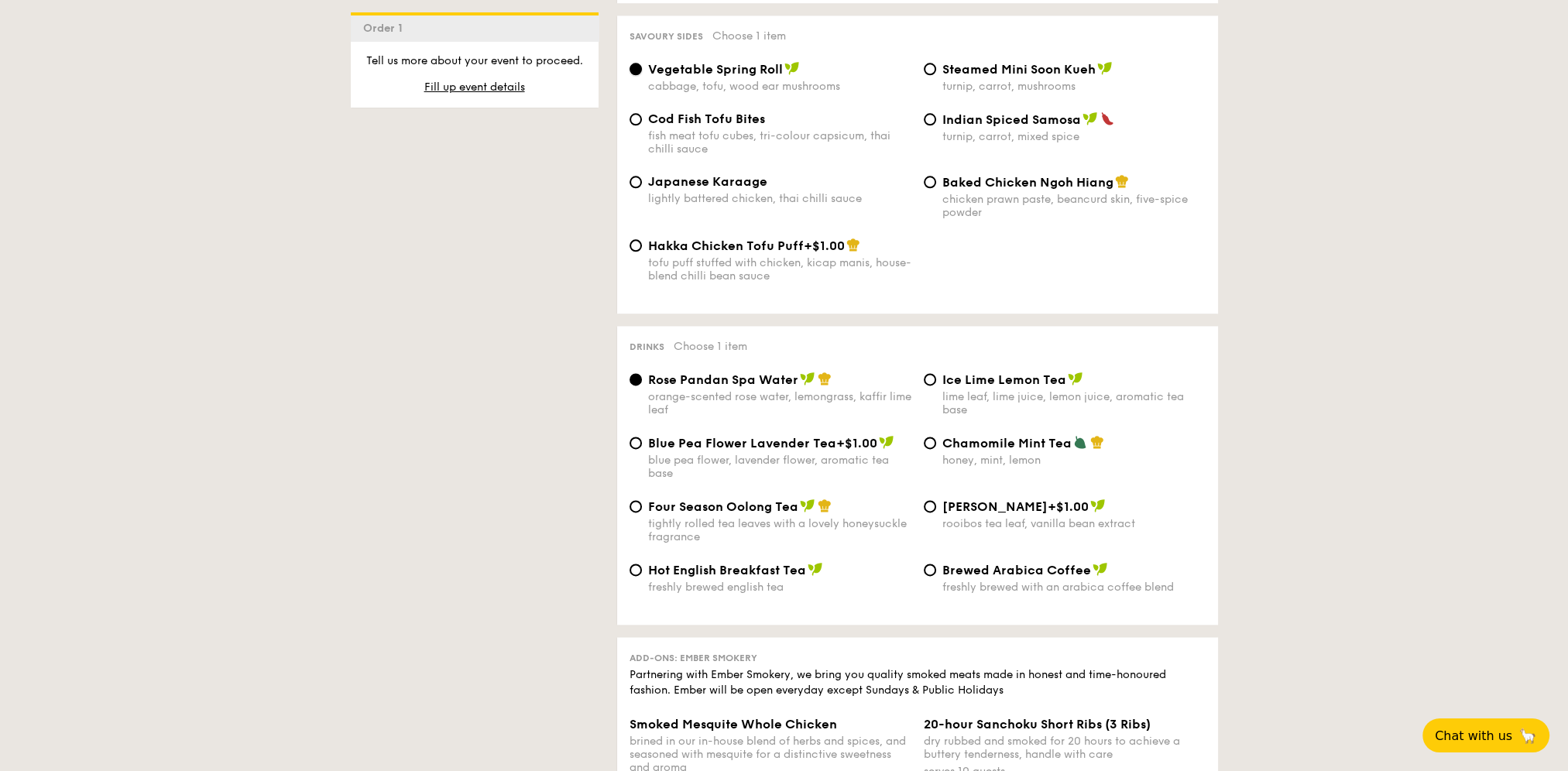
scroll to position [2864, 0]
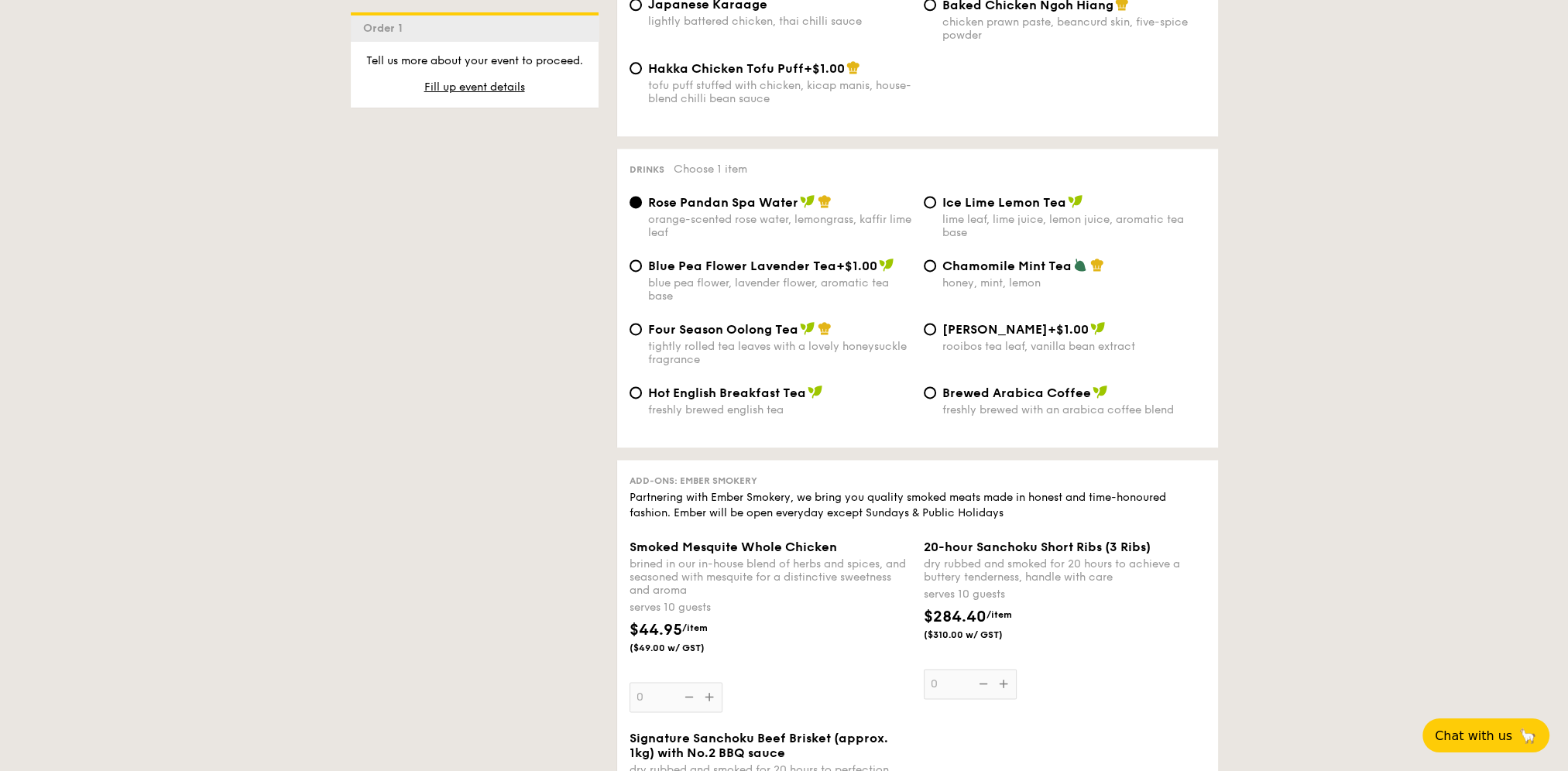
click at [982, 210] on span "Ice Lime Lemon Tea" at bounding box center [1004, 202] width 124 height 14
click at [936, 208] on input "Ice Lime Lemon Tea lime leaf, lime juice, lemon juice, aromatic tea base" at bounding box center [931, 202] width 13 height 13
radio input "true"
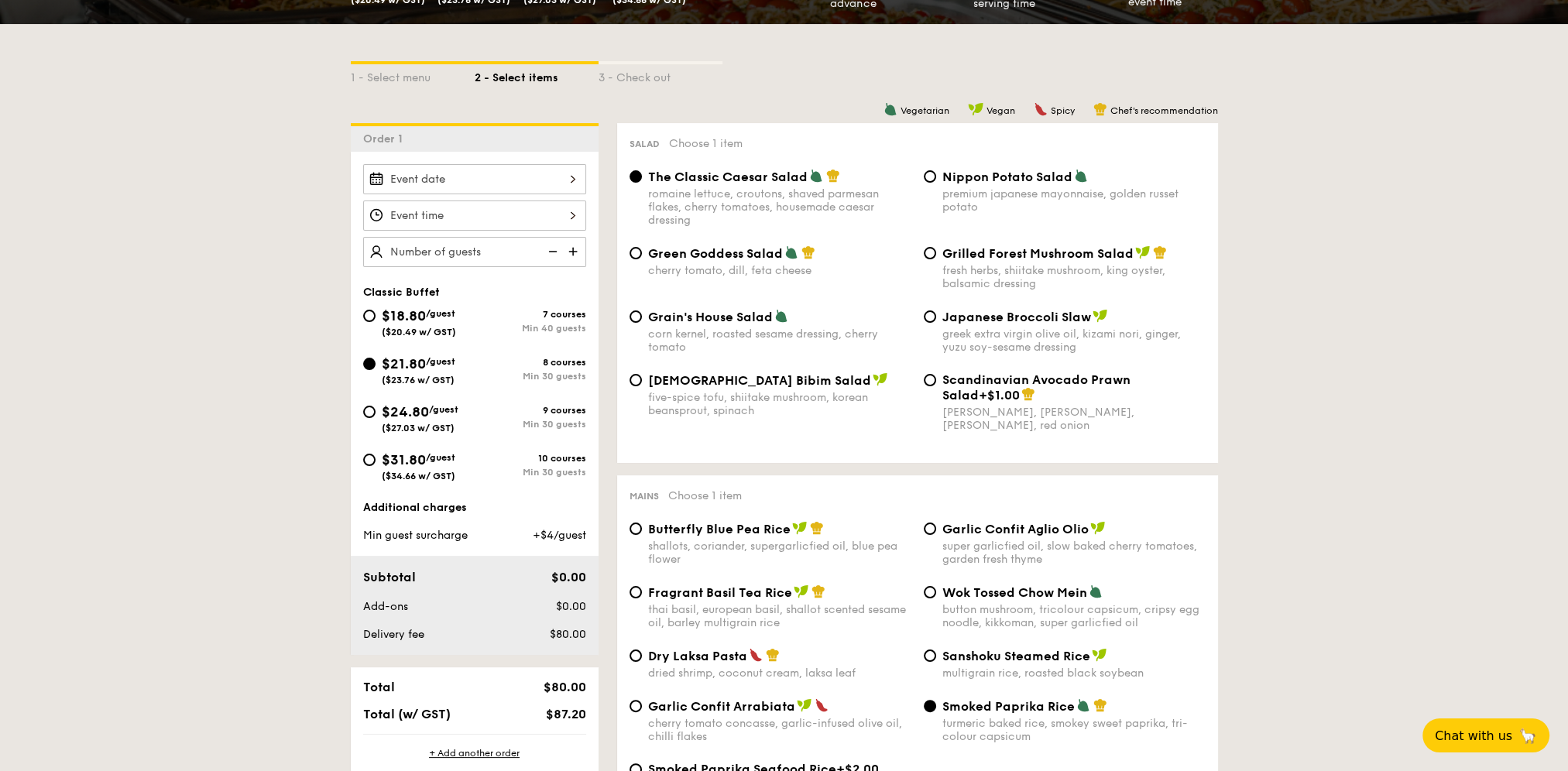
scroll to position [310, 0]
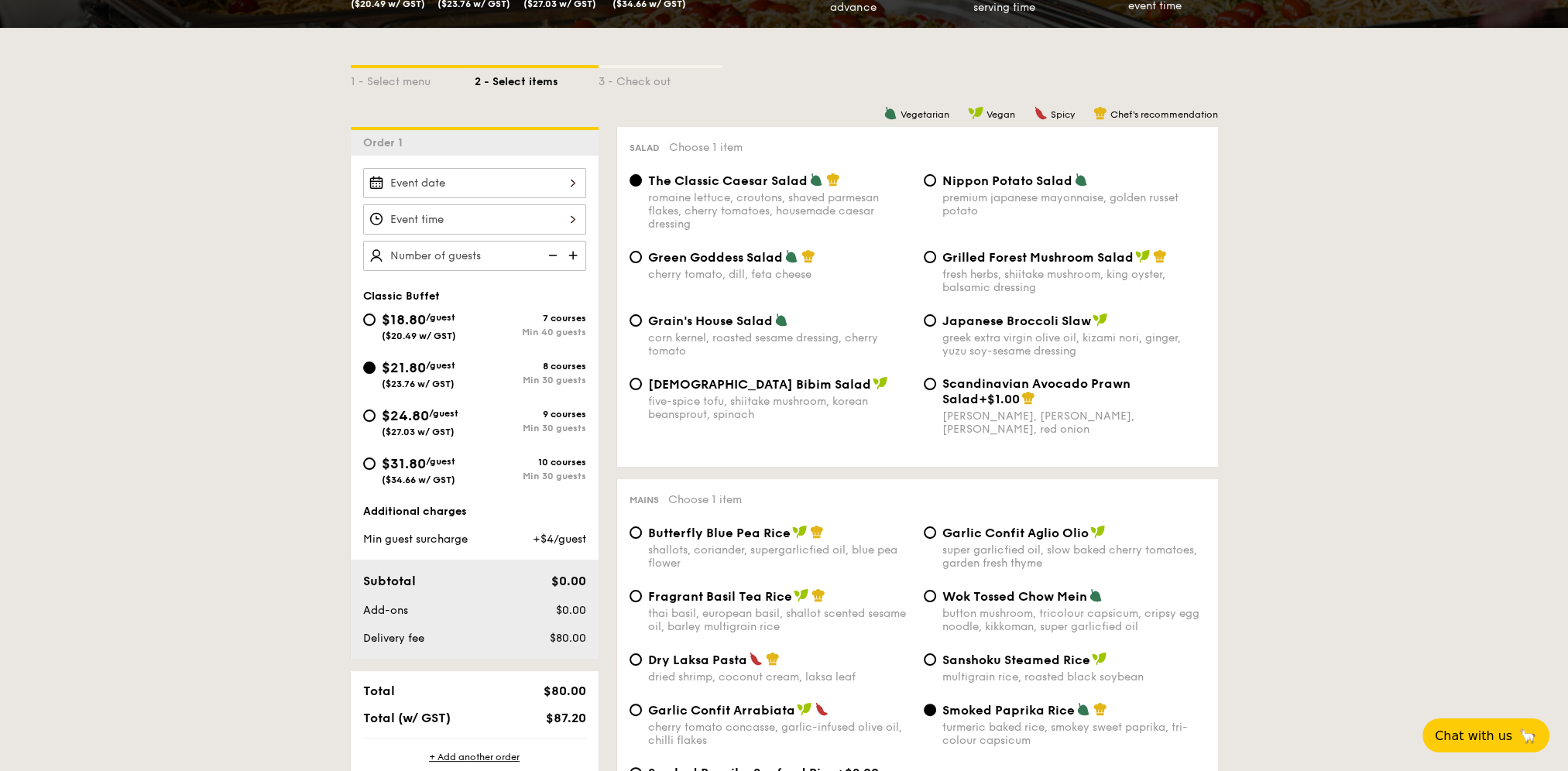
click at [571, 251] on img at bounding box center [575, 255] width 23 height 29
click at [572, 251] on img at bounding box center [575, 255] width 23 height 29
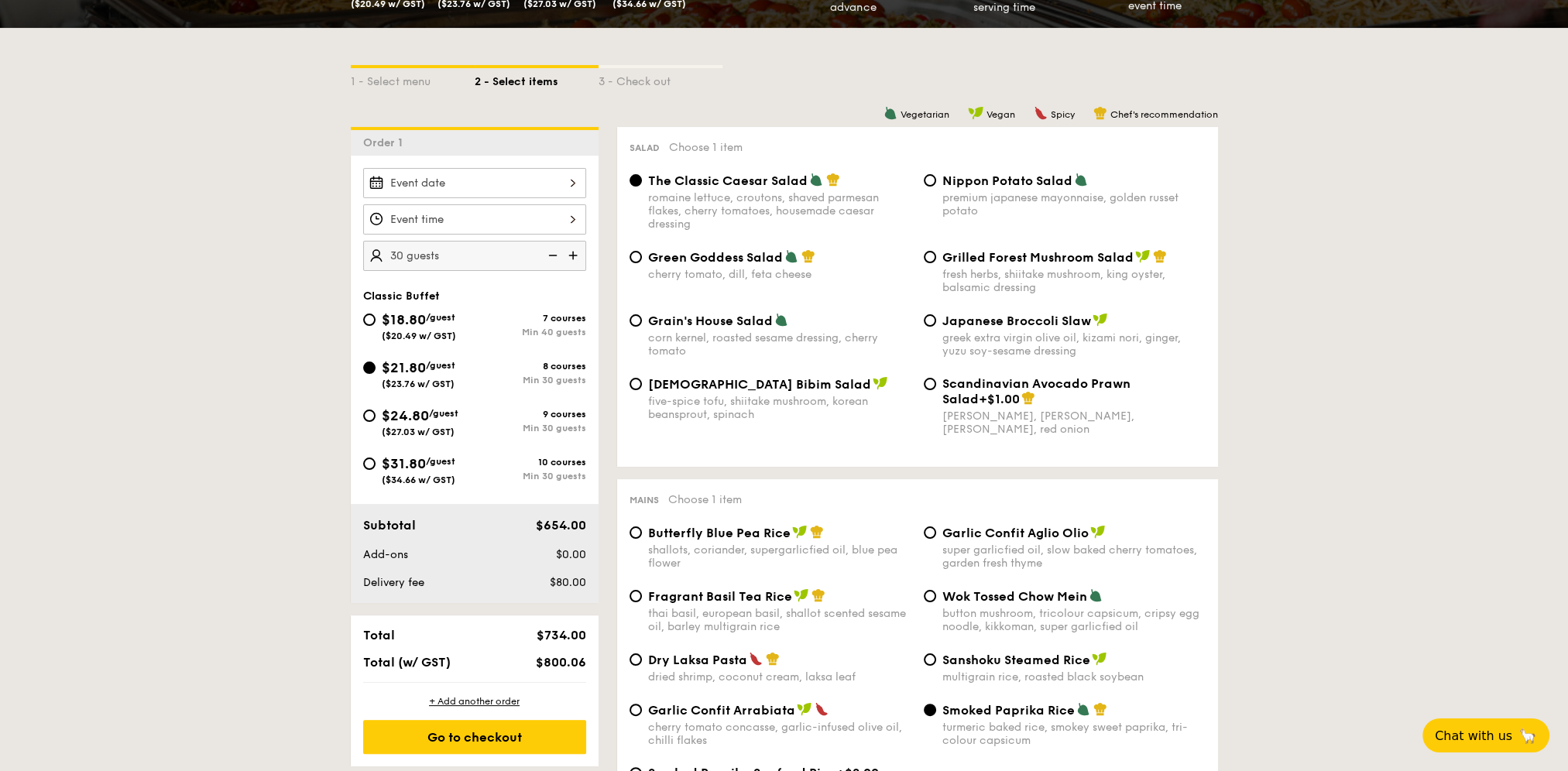
click at [576, 249] on img at bounding box center [575, 255] width 23 height 29
type input "350 guests"
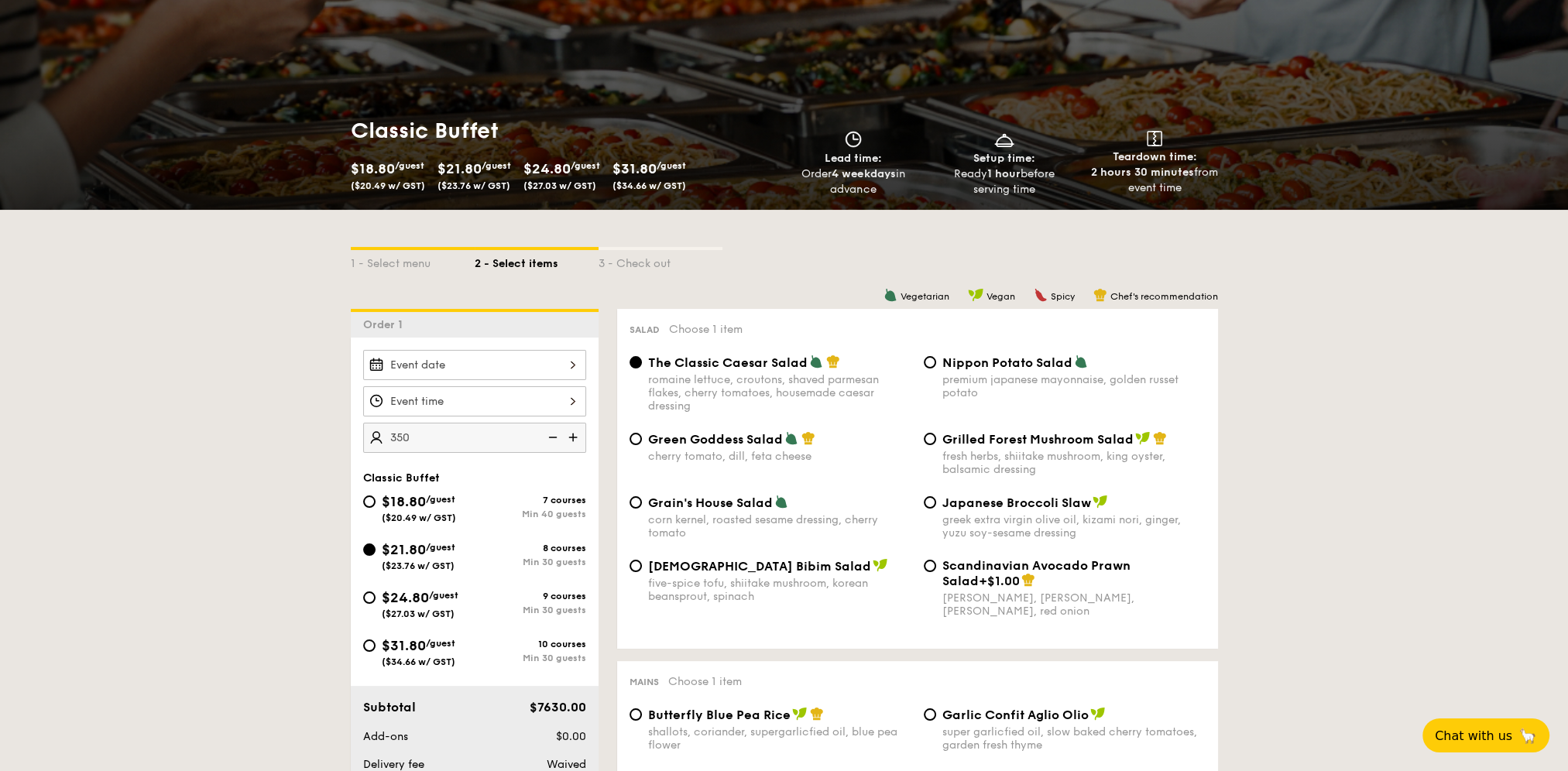
scroll to position [155, 0]
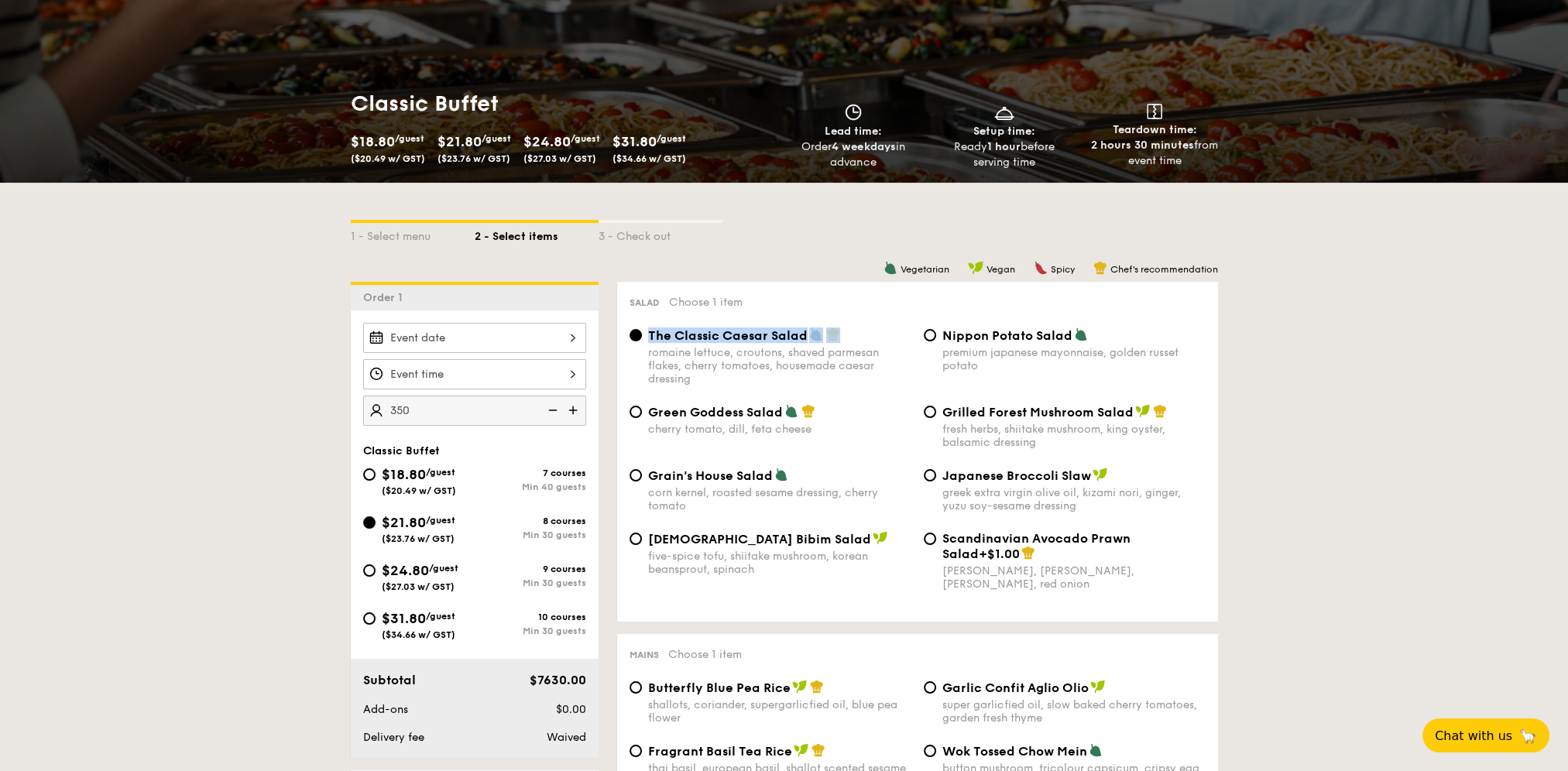
drag, startPoint x: 849, startPoint y: 331, endPoint x: 652, endPoint y: 340, distance: 197.2
click at [648, 334] on div "The Classic Caesar Salad" at bounding box center [780, 334] width 264 height 15
copy div "The Classic Caesar Salad"
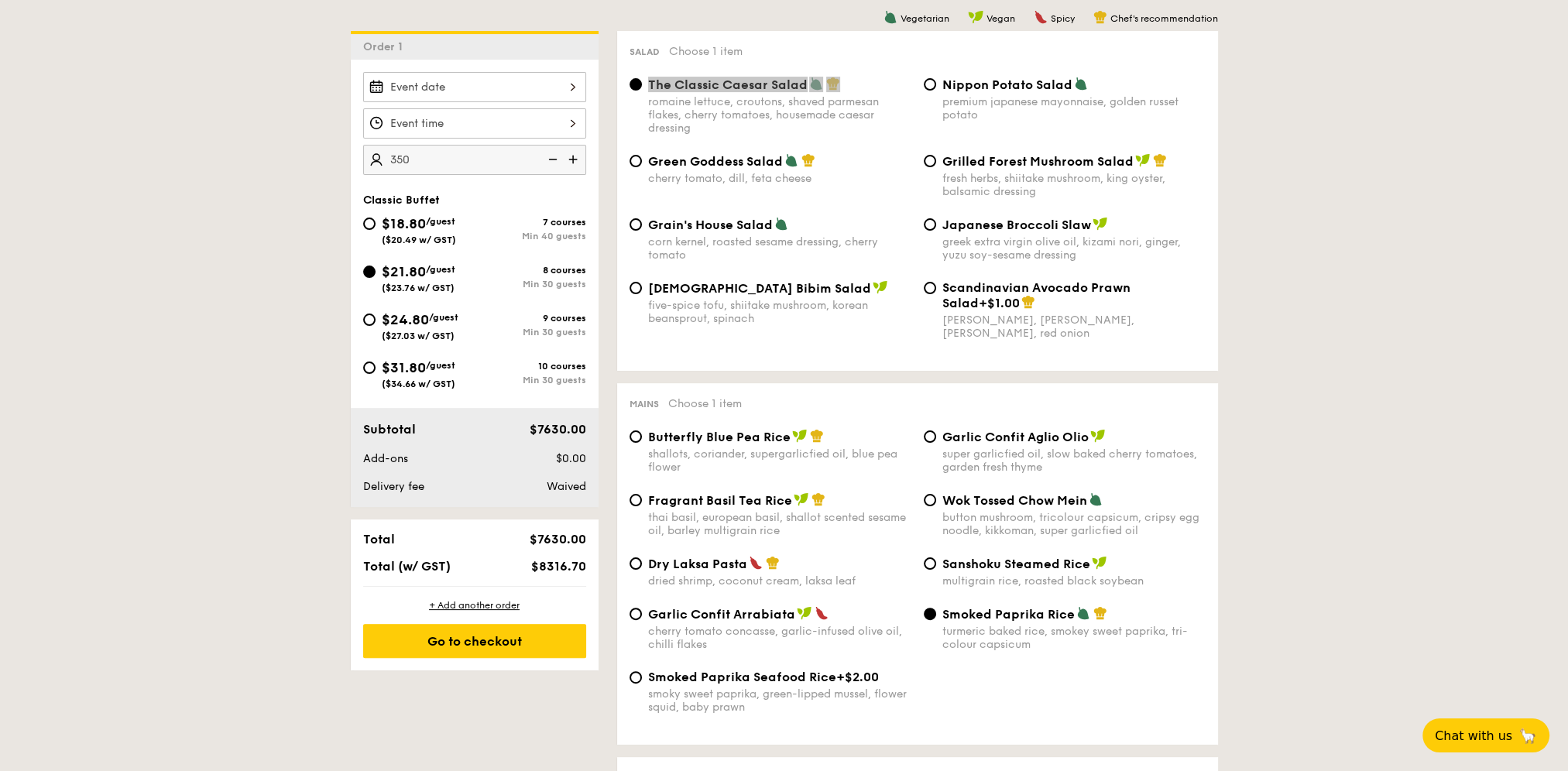
scroll to position [465, 0]
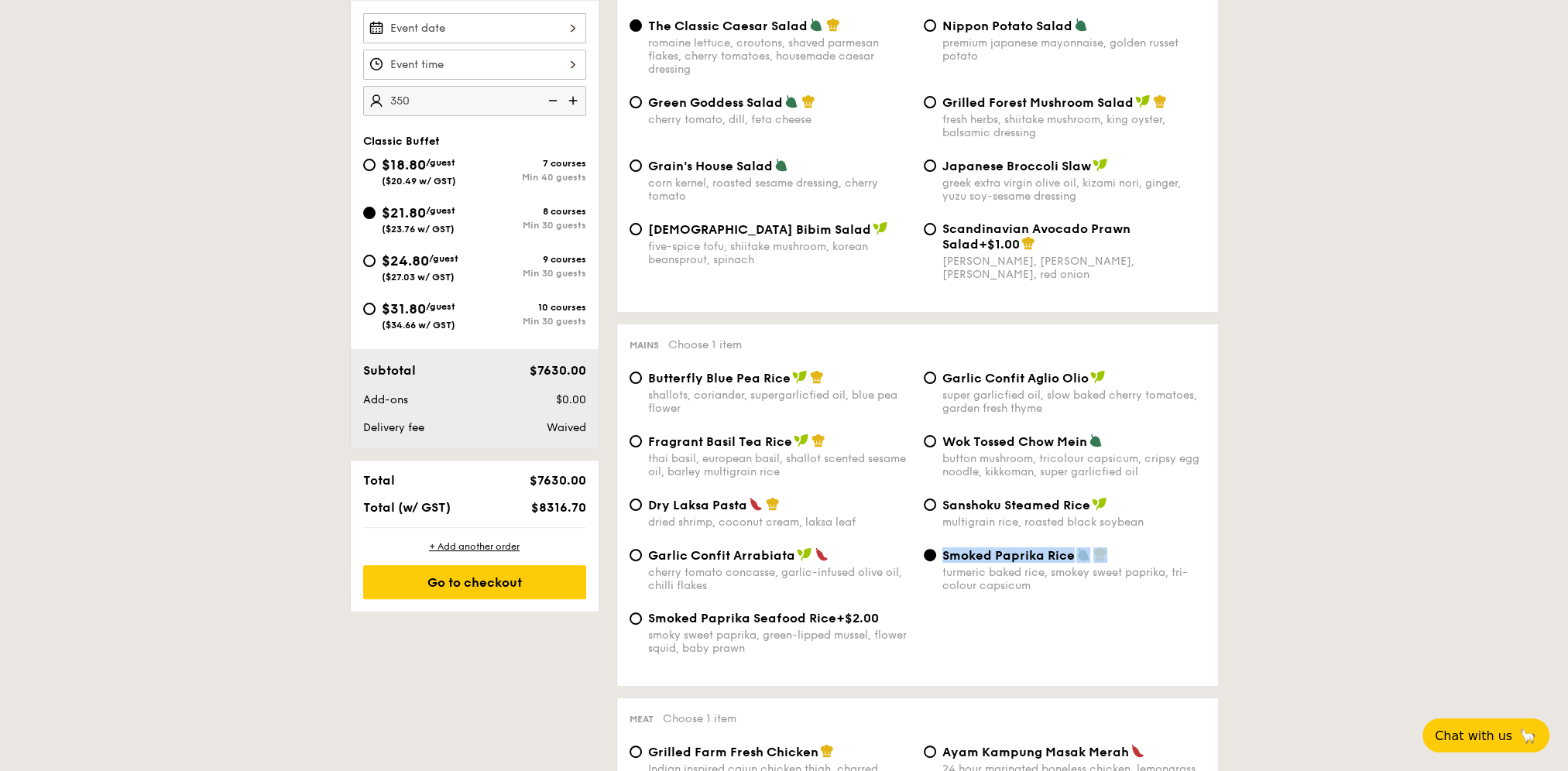
drag, startPoint x: 1111, startPoint y: 560, endPoint x: 932, endPoint y: 566, distance: 179.1
click at [932, 577] on label "Smoked Paprika Rice turmeric baked [PERSON_NAME] sweet paprika, tri-colour caps…" at bounding box center [1065, 584] width 282 height 14
copy label "Smoked Paprika Rice"
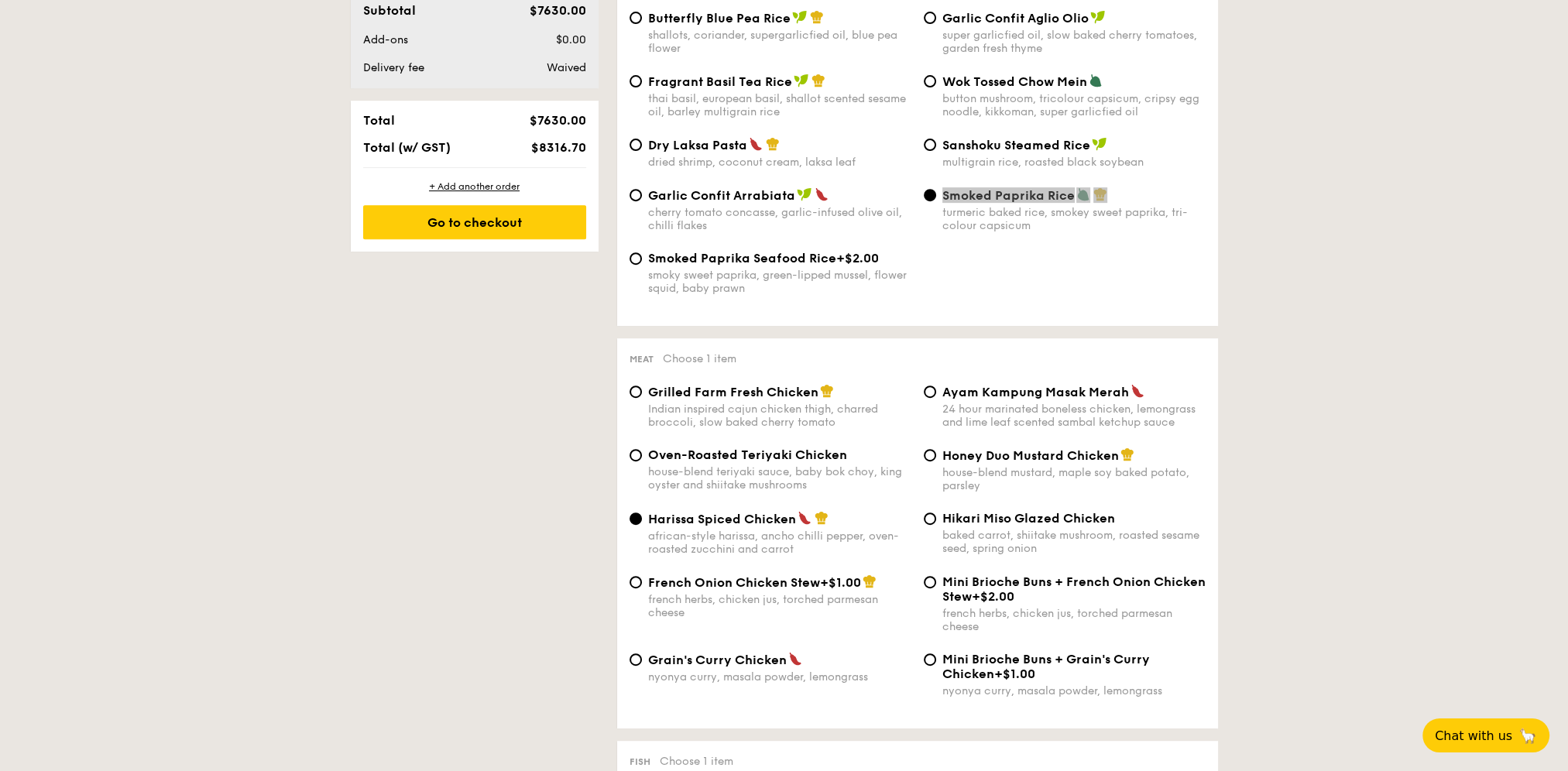
scroll to position [851, 0]
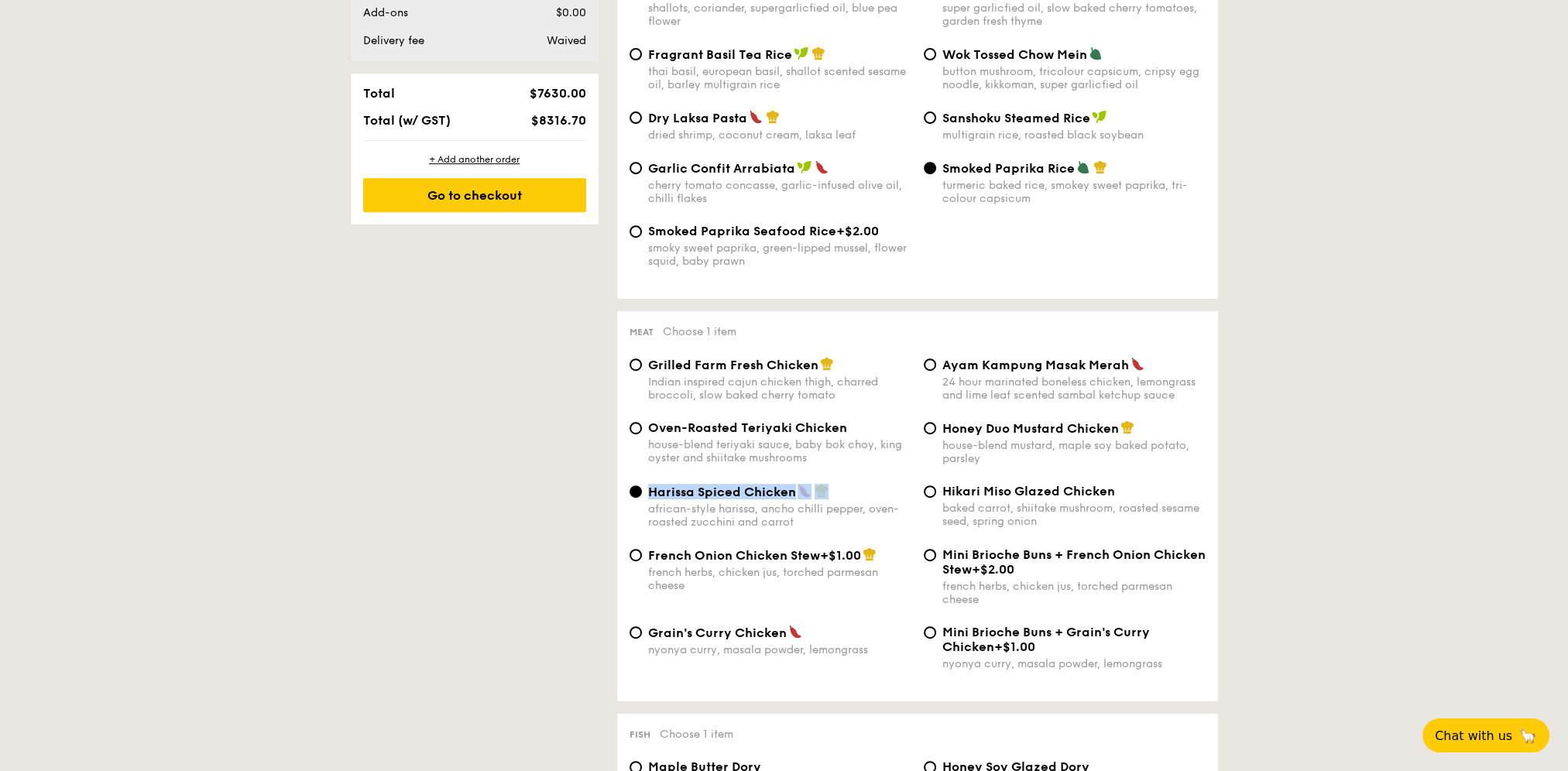
drag, startPoint x: 840, startPoint y: 505, endPoint x: 608, endPoint y: 501, distance: 232.0
copy label "Harissa Spiced Chicken"
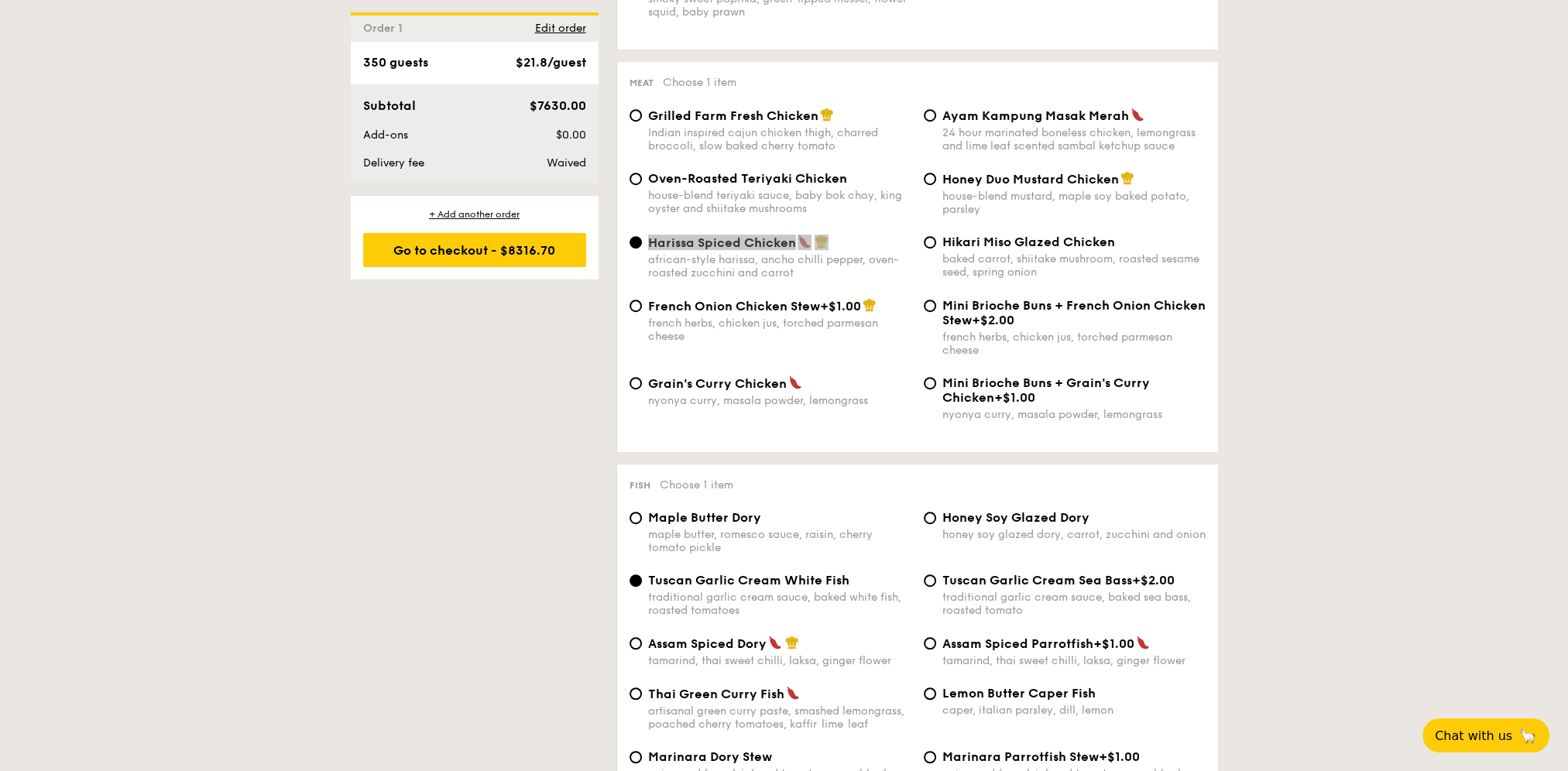
scroll to position [1316, 0]
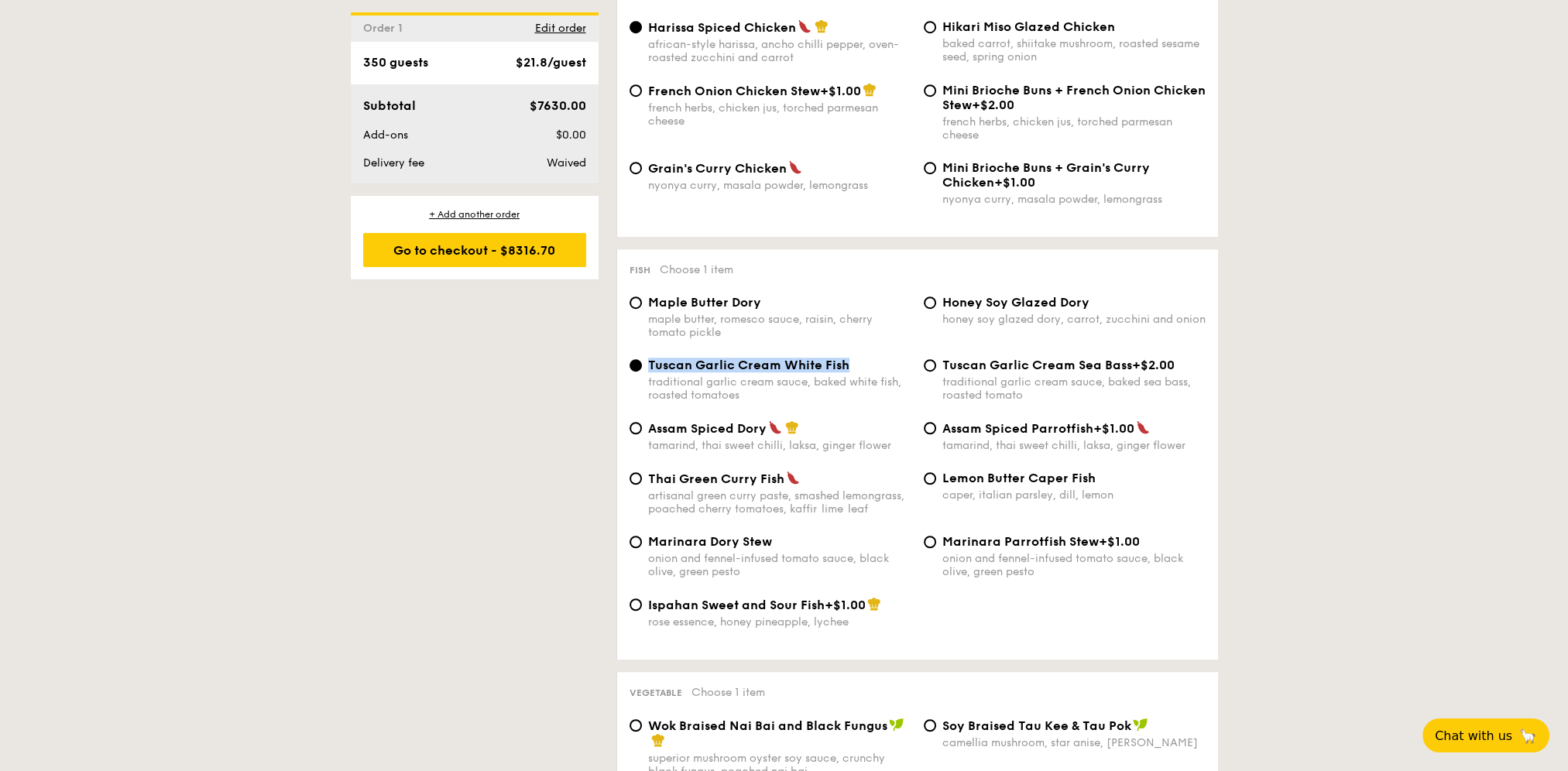
drag, startPoint x: 866, startPoint y: 378, endPoint x: 645, endPoint y: 378, distance: 221.0
click at [645, 378] on div "Tuscan Garlic Cream White Fish traditional garlic cream sauce, baked white fish…" at bounding box center [770, 379] width 294 height 44
copy span "Tuscan Garlic Cream White Fish"
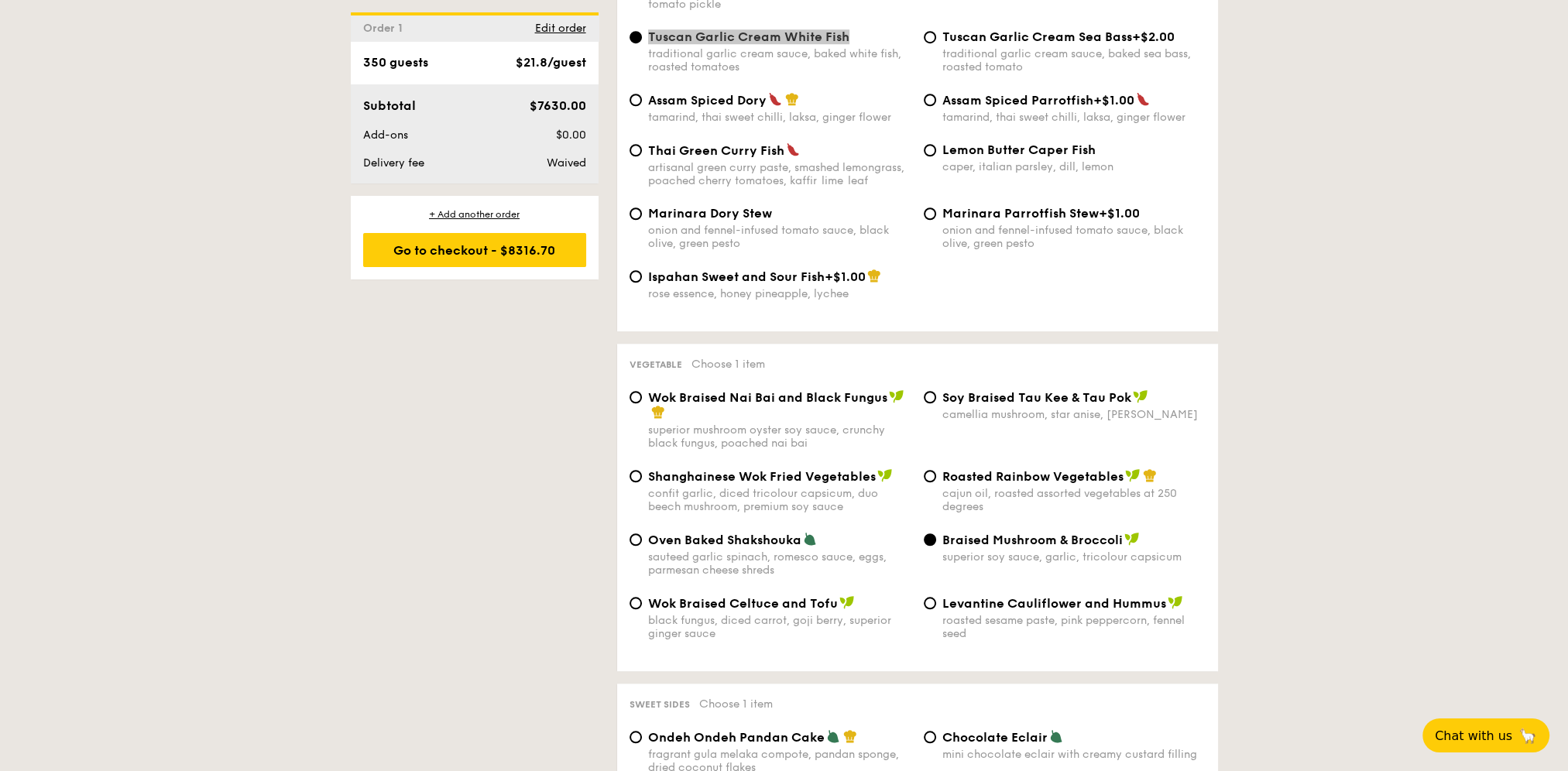
scroll to position [1703, 0]
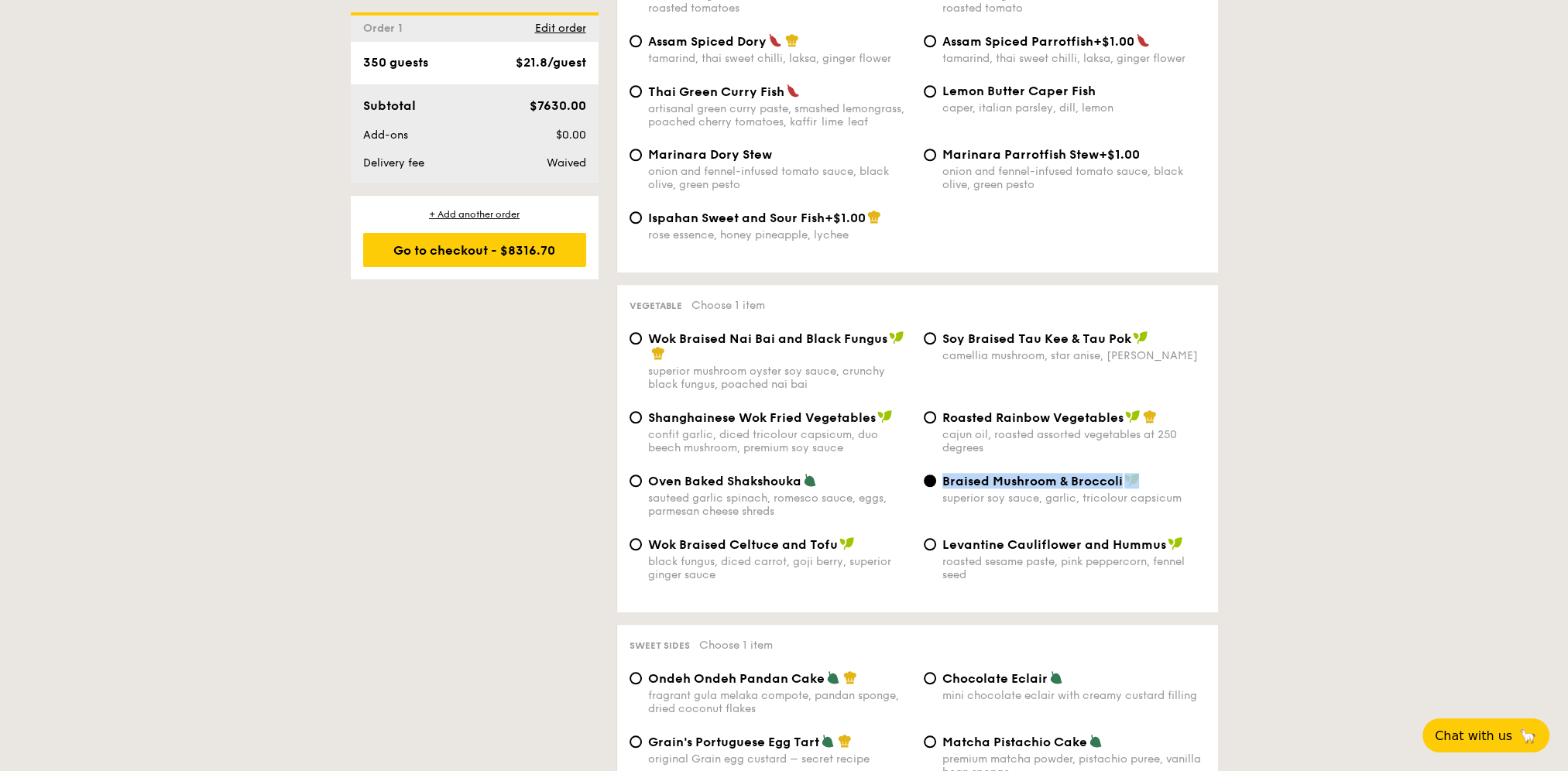
drag, startPoint x: 1153, startPoint y: 502, endPoint x: 944, endPoint y: 501, distance: 209.0
click at [944, 489] on div "Braised Mushroom & Broccoli" at bounding box center [1074, 480] width 264 height 15
copy span "Braised Mushroom & Broccoli"
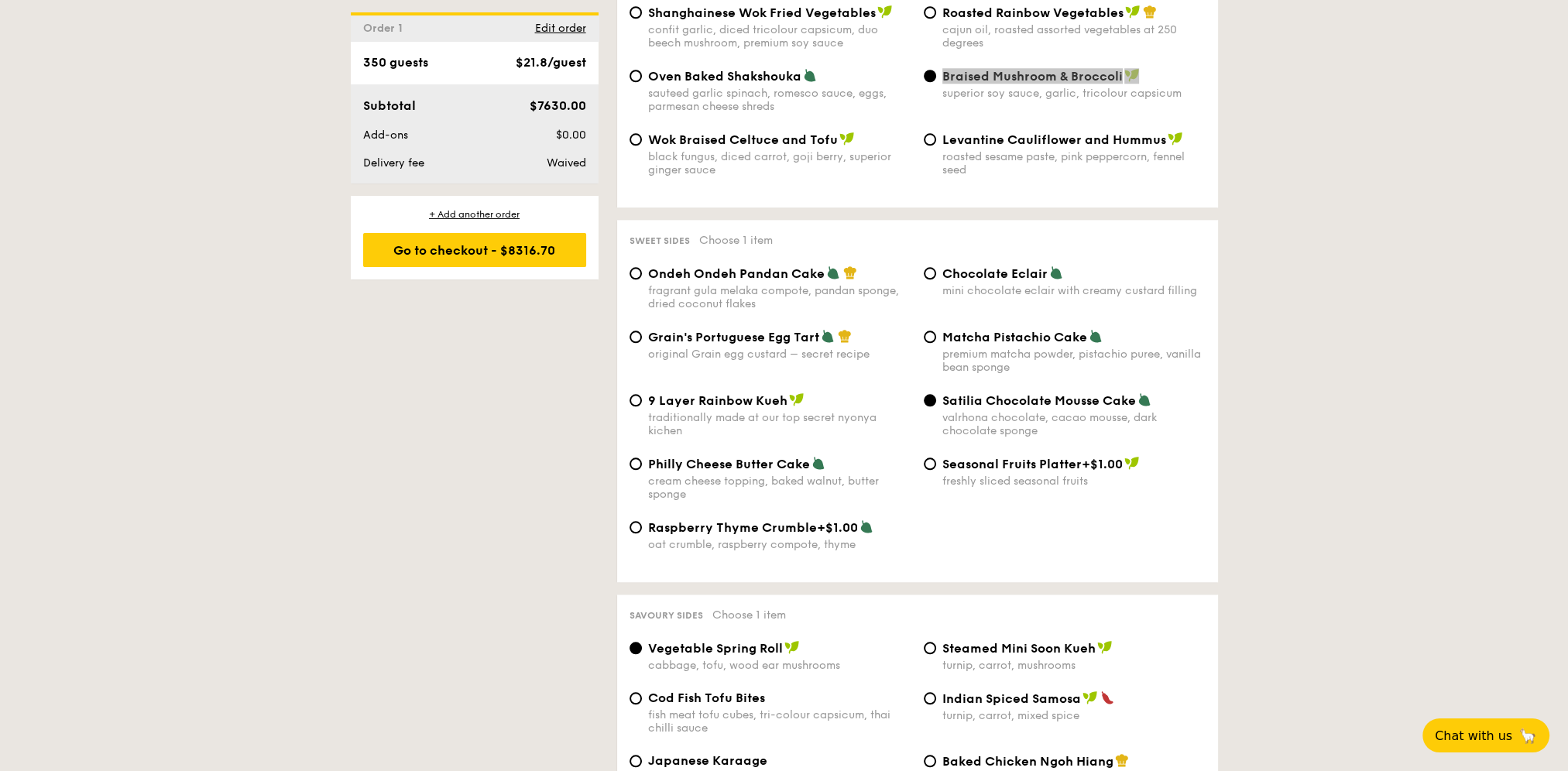
scroll to position [2167, 0]
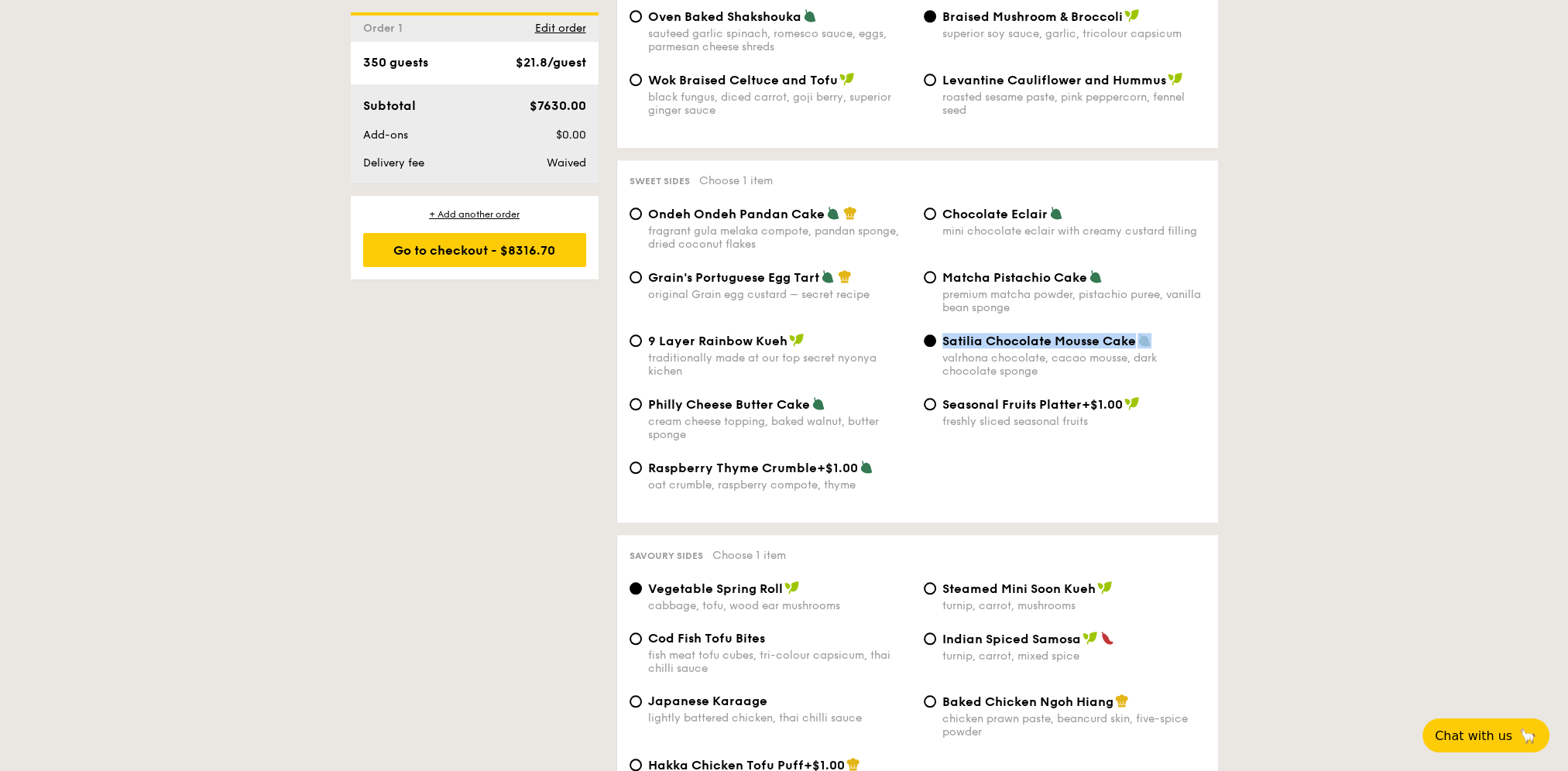
drag, startPoint x: 1162, startPoint y: 357, endPoint x: 945, endPoint y: 365, distance: 217.1
click at [945, 348] on div "Satilia Chocolate Mousse Cake" at bounding box center [1074, 340] width 264 height 15
copy span "Satilia Chocolate Mousse Cake"
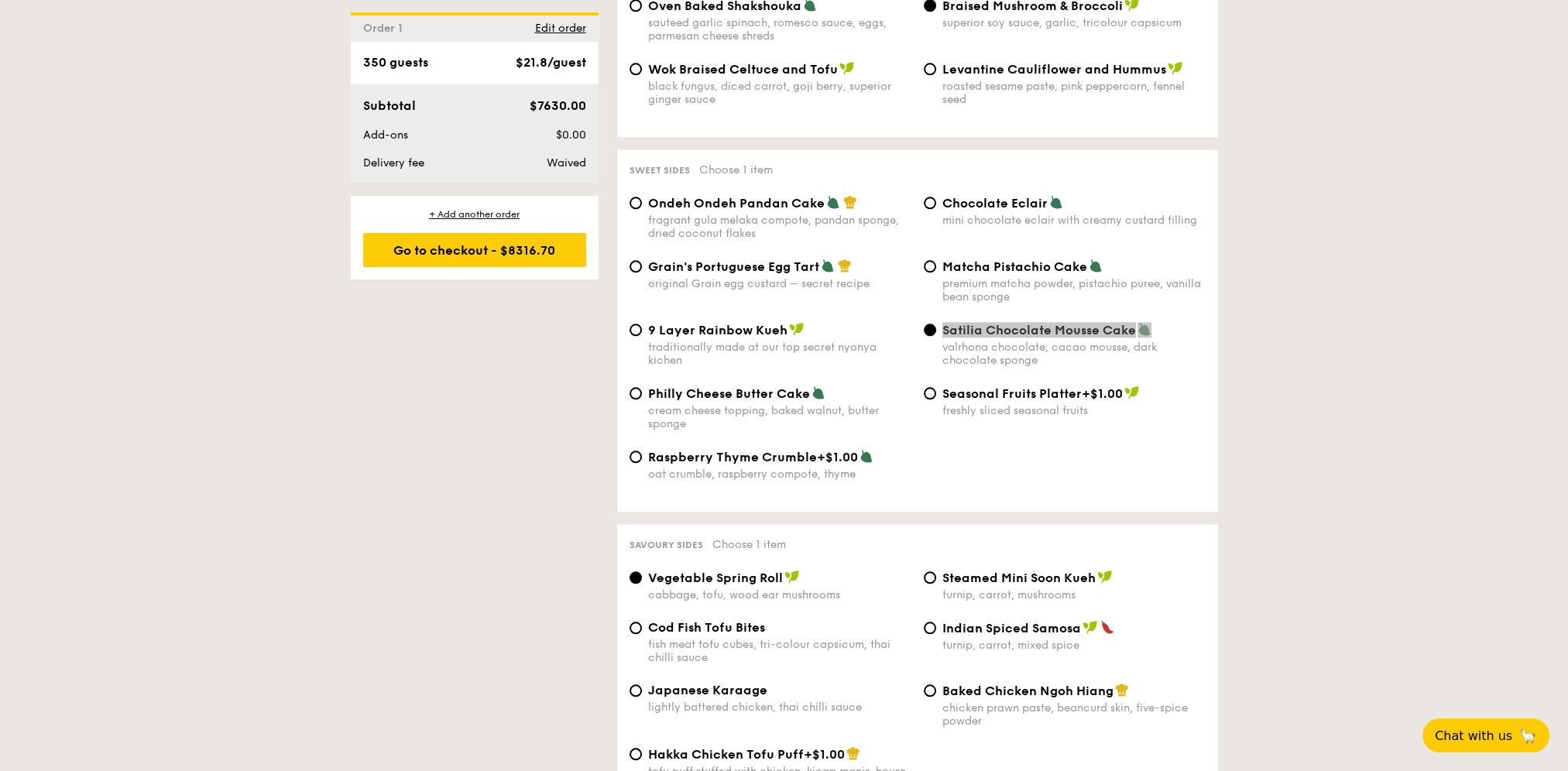
scroll to position [2322, 0]
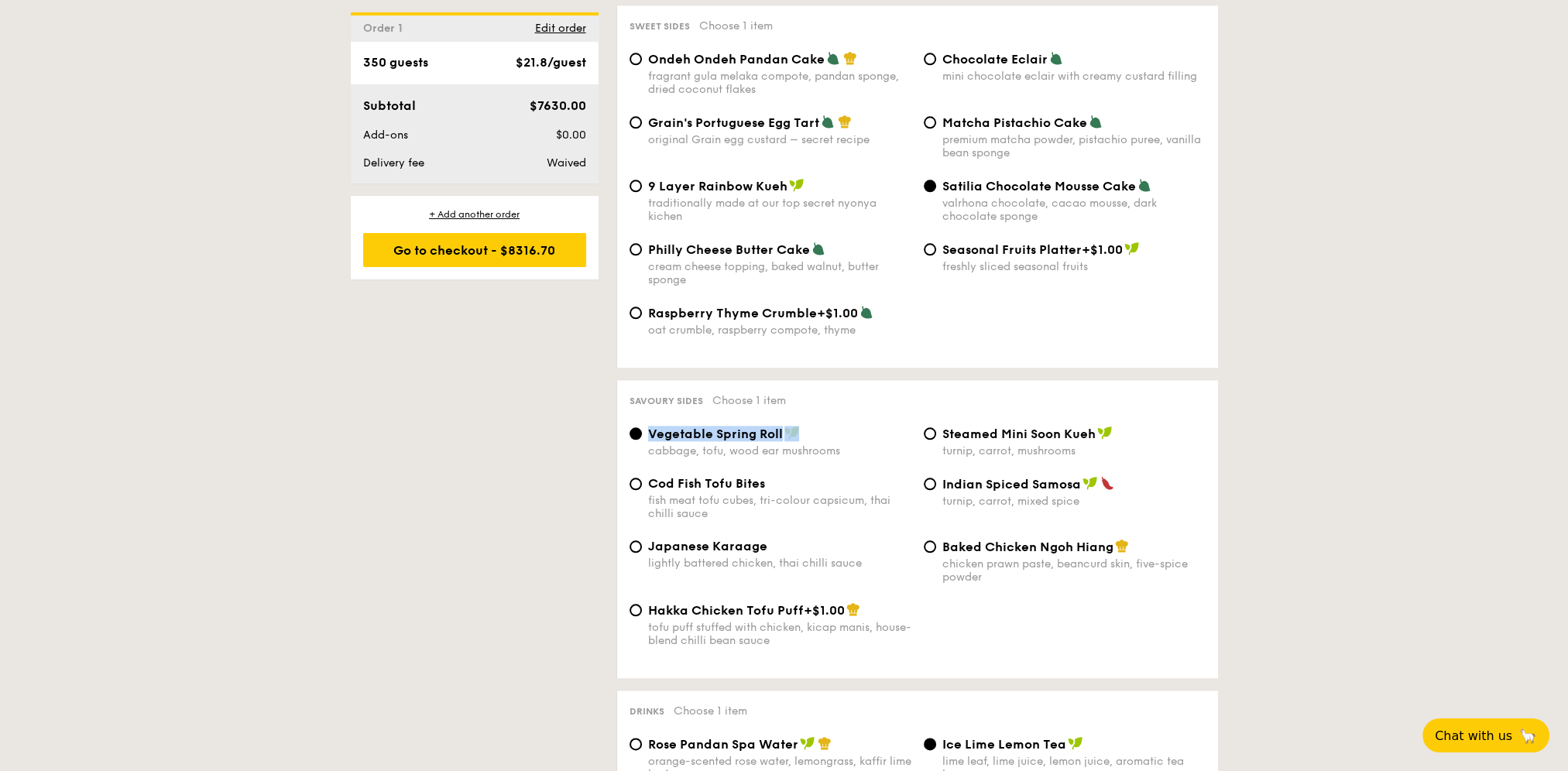
drag, startPoint x: 757, startPoint y: 457, endPoint x: 661, endPoint y: 451, distance: 96.2
click at [661, 451] on div "Savoury sides Choose 1 item Vegetable Spring Roll cabbage, tofu, wood ear mushr…" at bounding box center [917, 529] width 601 height 298
copy label "Vegetable Spring Roll"
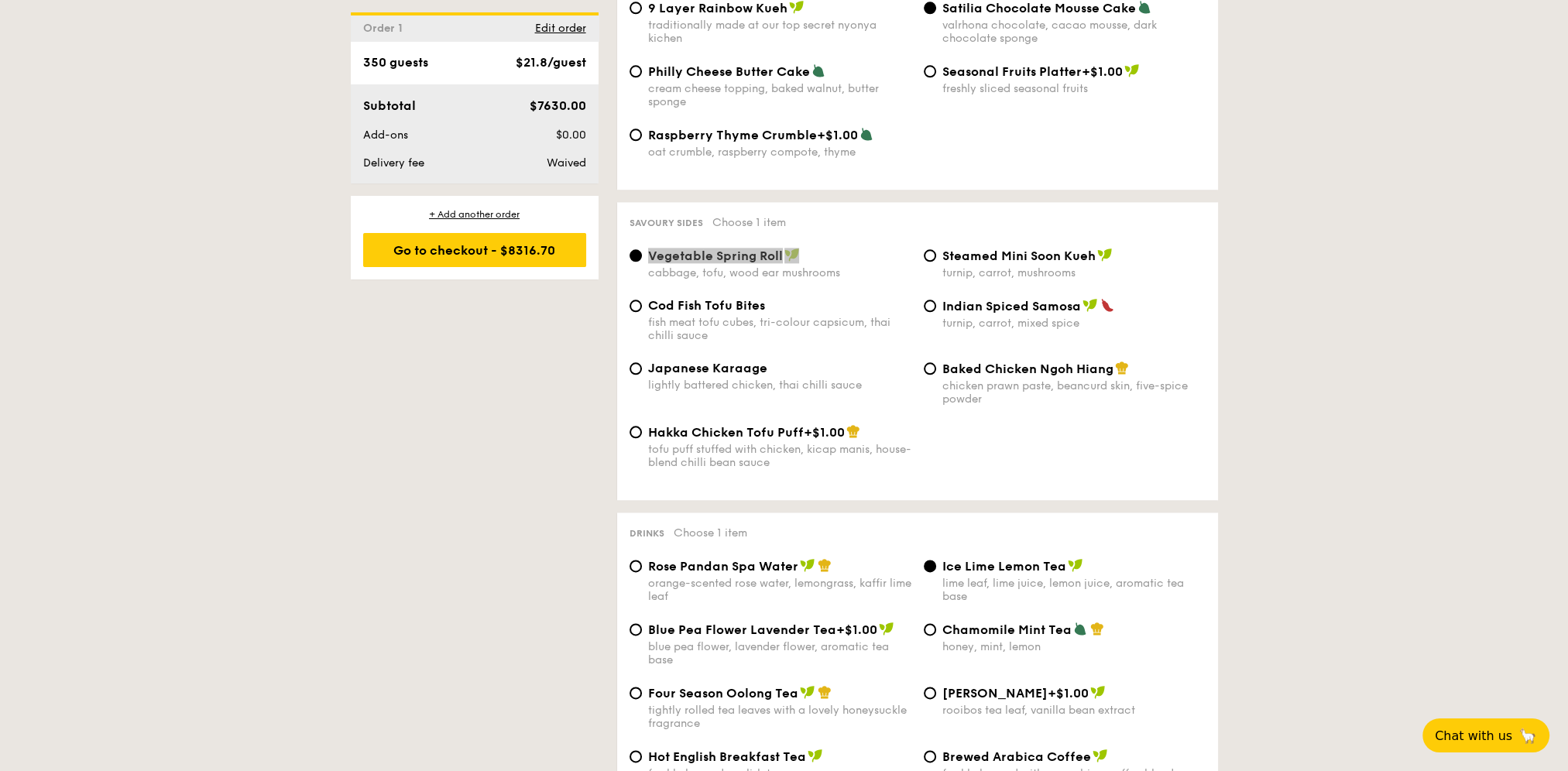
scroll to position [2632, 0]
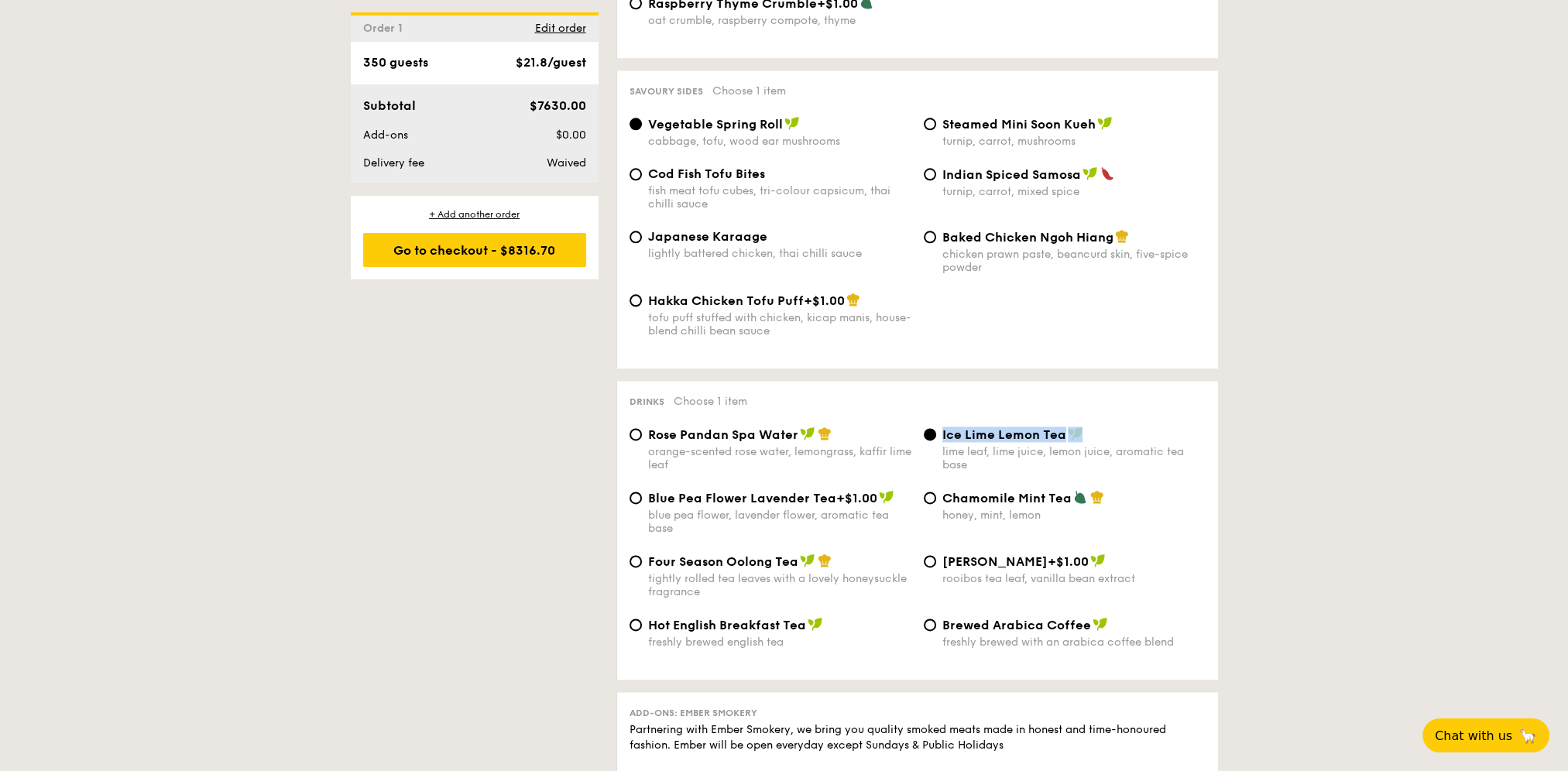
drag, startPoint x: 1097, startPoint y: 466, endPoint x: 915, endPoint y: 472, distance: 182.1
click at [915, 472] on div "Rose Pandan Spa Water orange-scented rose water, lemongrass, kaffir lime leaf I…" at bounding box center [917, 457] width 588 height 63
copy label "Ice Lime Lemon Tea"
